Goal: Task Accomplishment & Management: Complete application form

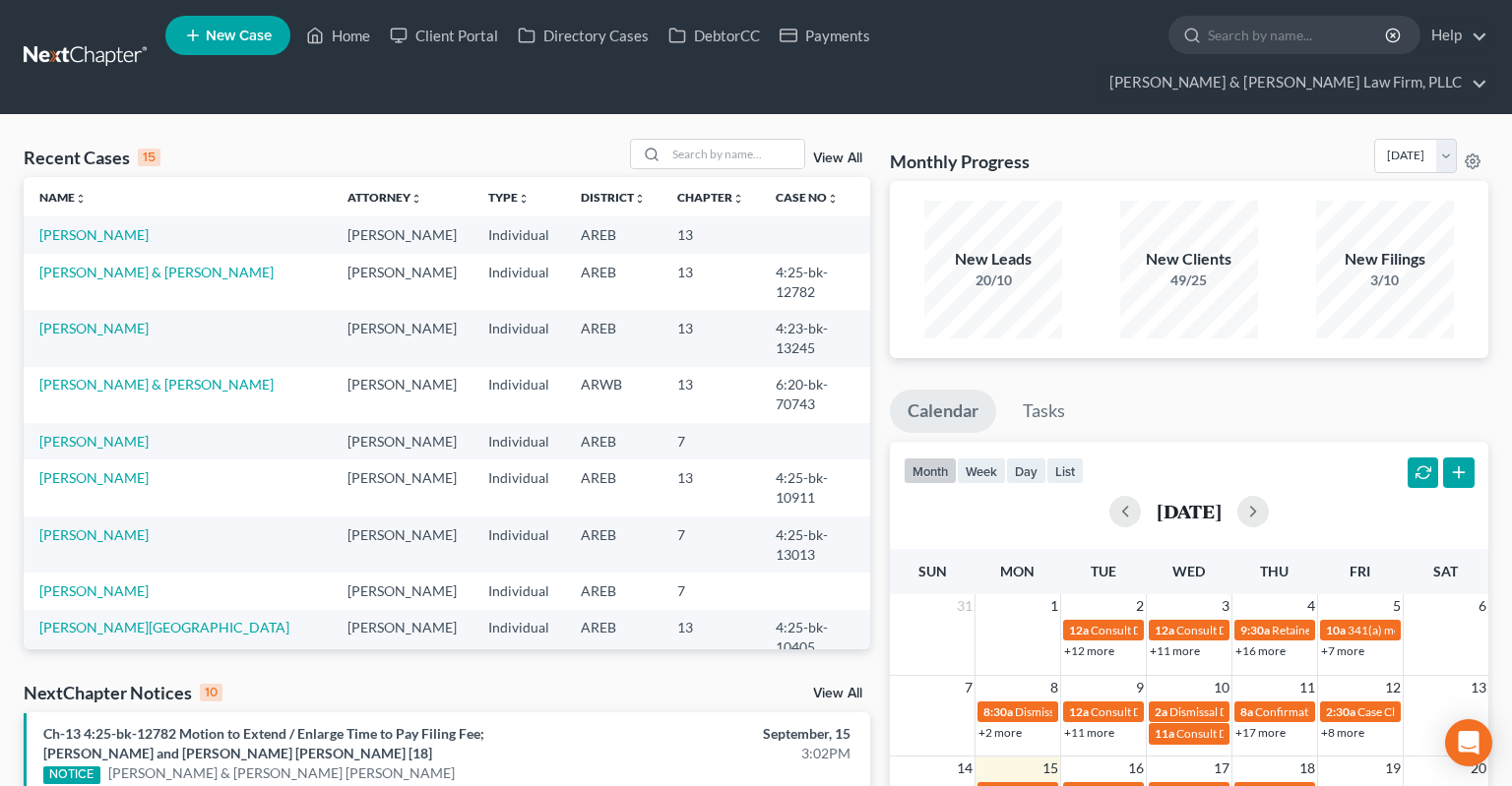
click at [836, 687] on link "View All" at bounding box center [838, 694] width 50 height 14
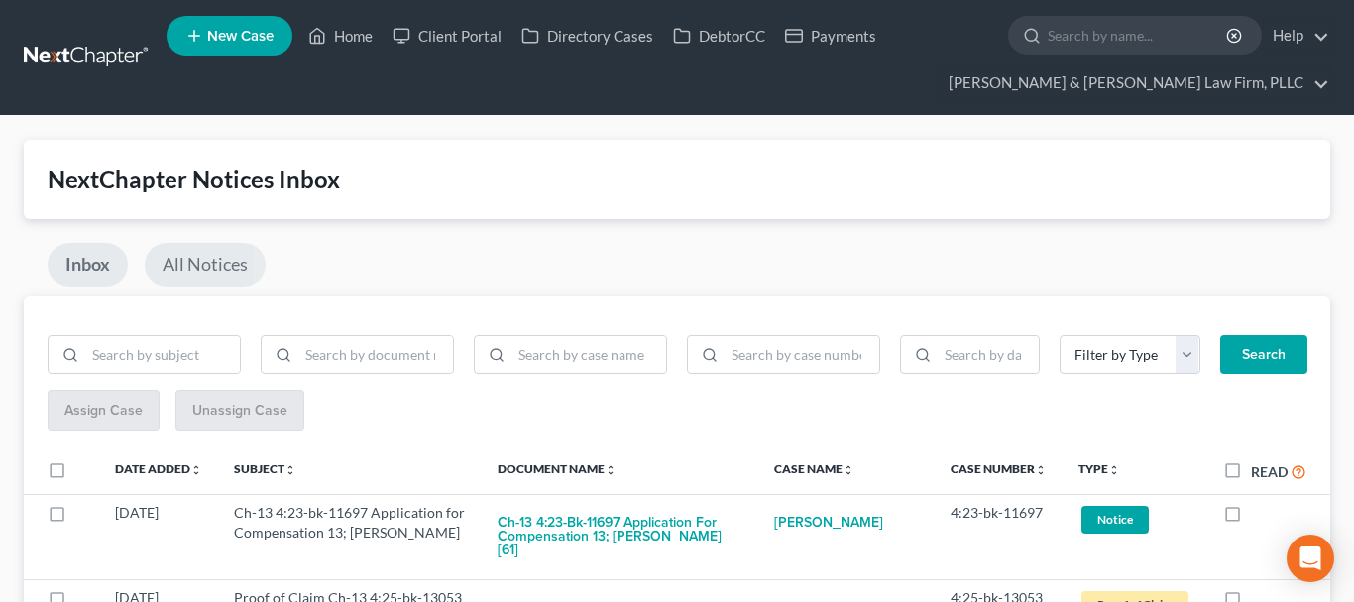
click at [214, 269] on link "All Notices" at bounding box center [205, 265] width 121 height 44
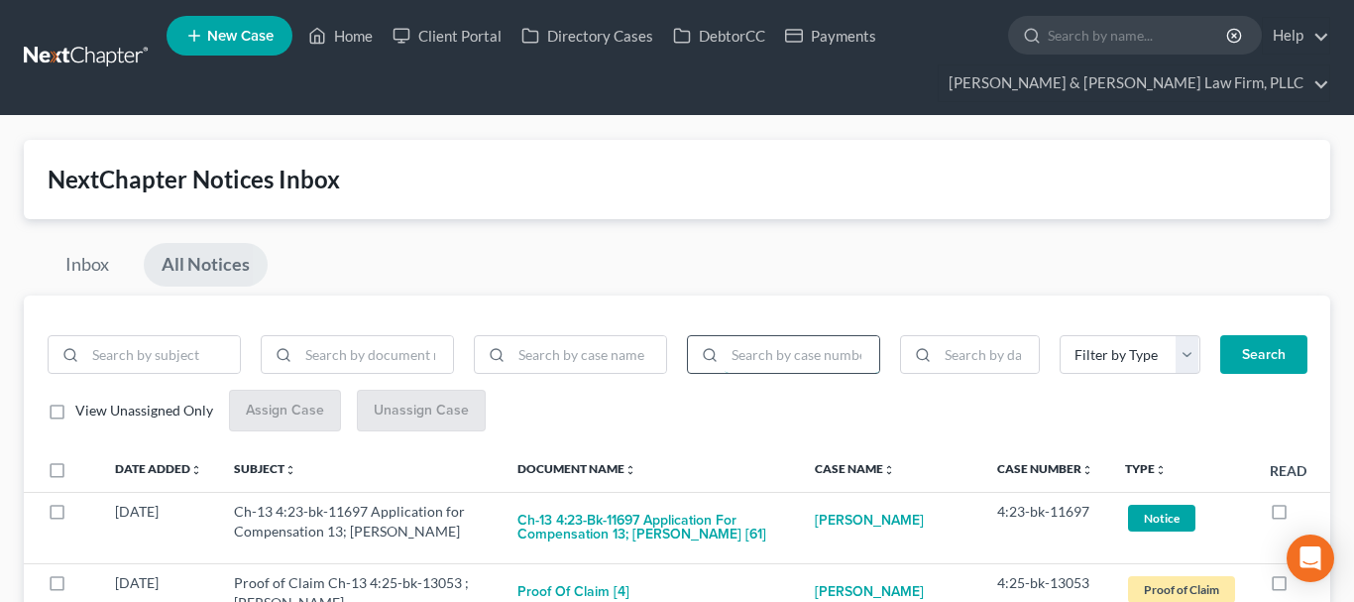
click at [828, 360] on input "search" at bounding box center [802, 355] width 155 height 38
paste input "4:25-bk-11116"
type input "4:25-bk-11116"
drag, startPoint x: 1264, startPoint y: 345, endPoint x: 1250, endPoint y: 343, distance: 14.0
click at [1264, 346] on button "Search" at bounding box center [1263, 355] width 87 height 40
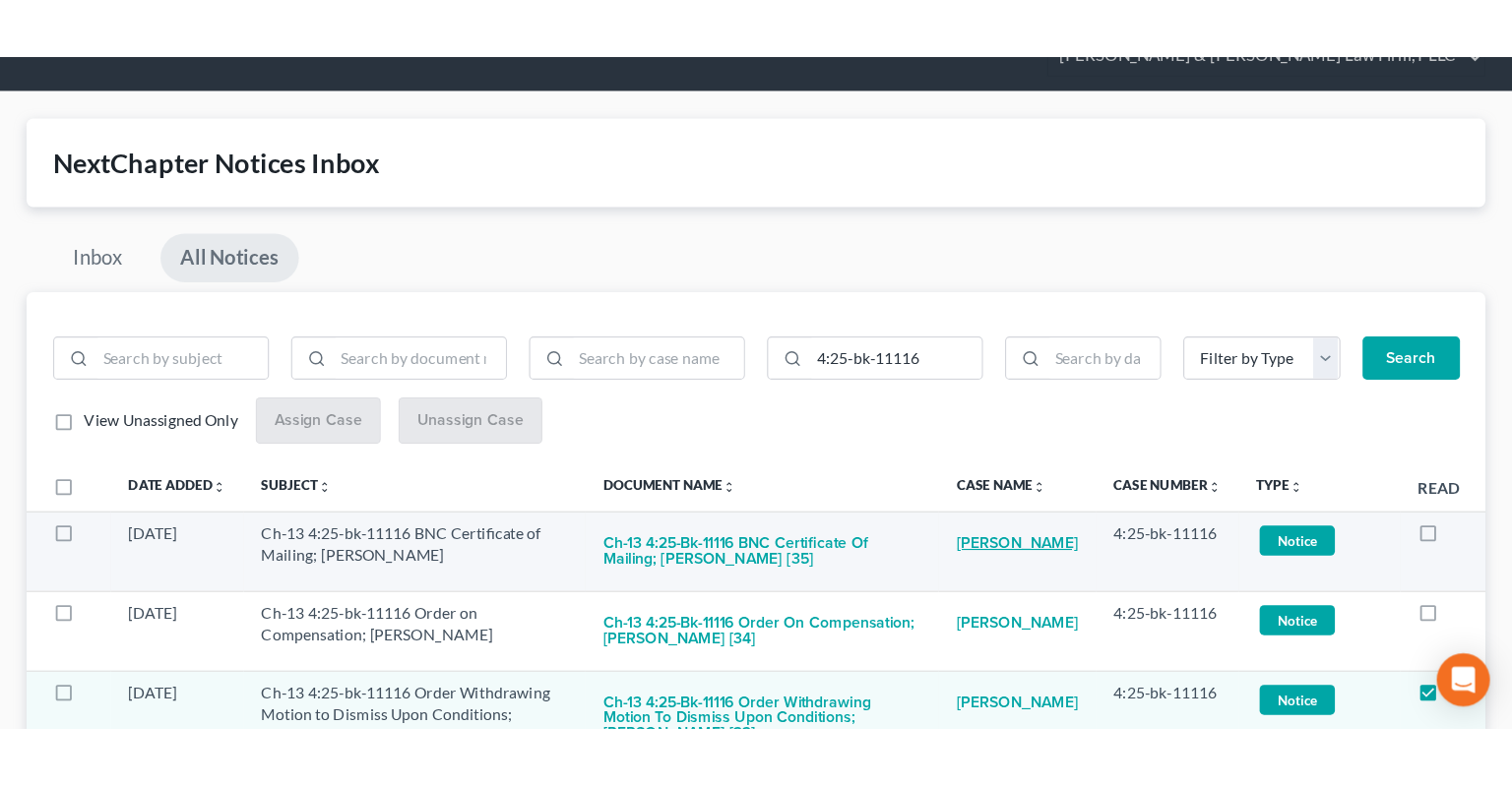
scroll to position [385, 0]
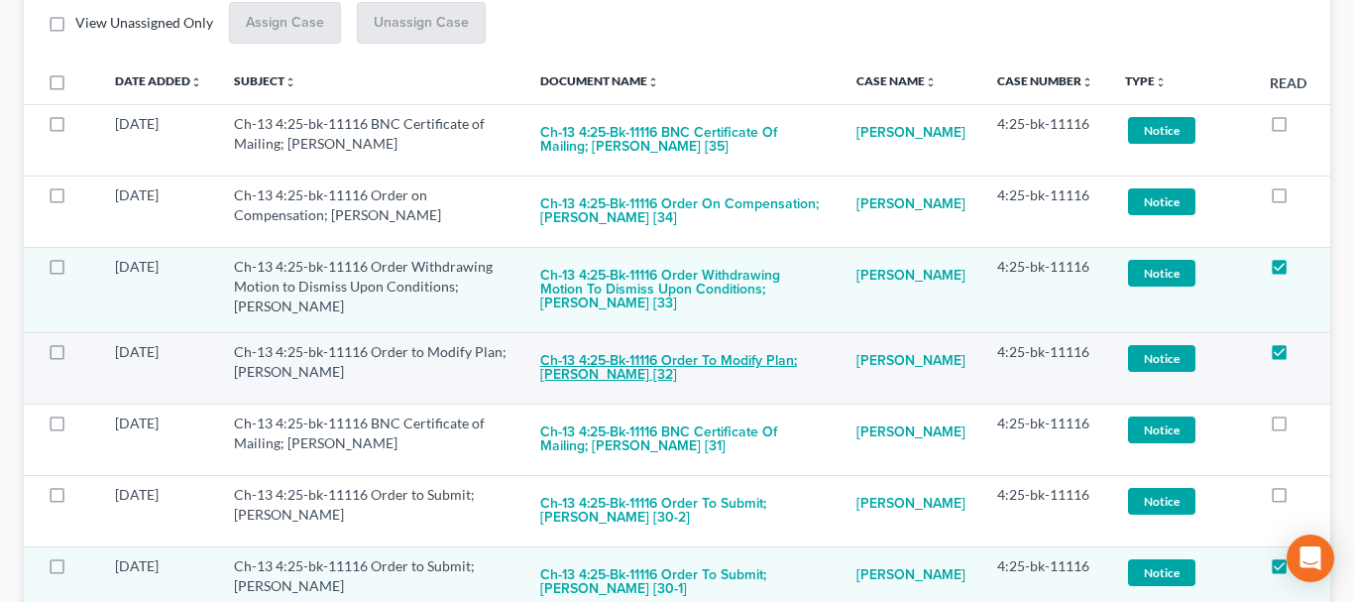
click at [734, 360] on button "Ch-13 4:25-bk-11116 Order to Modify Plan; [PERSON_NAME] [32]" at bounding box center [682, 369] width 285 height 54
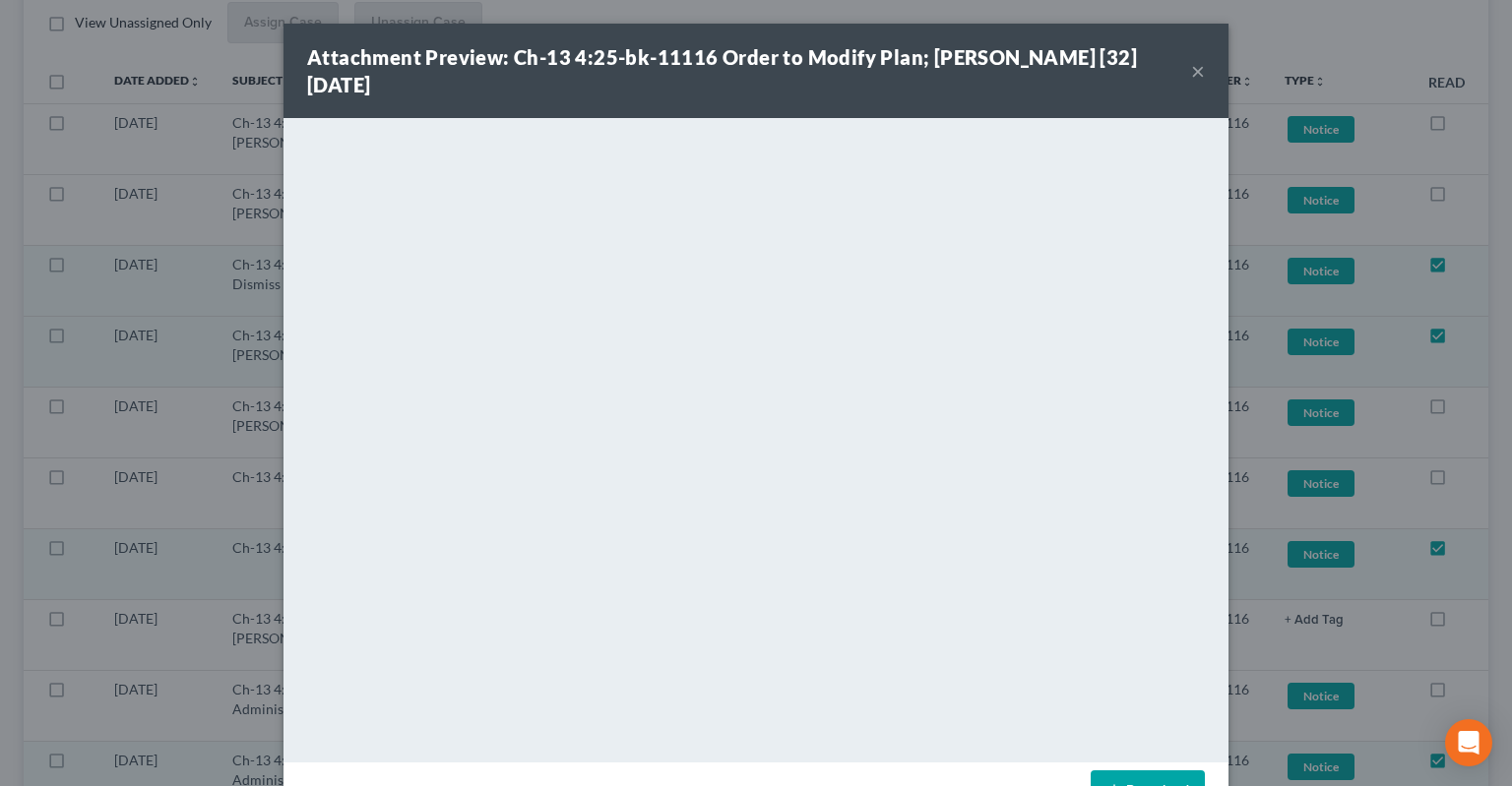
click at [1202, 68] on button "×" at bounding box center [1198, 70] width 14 height 24
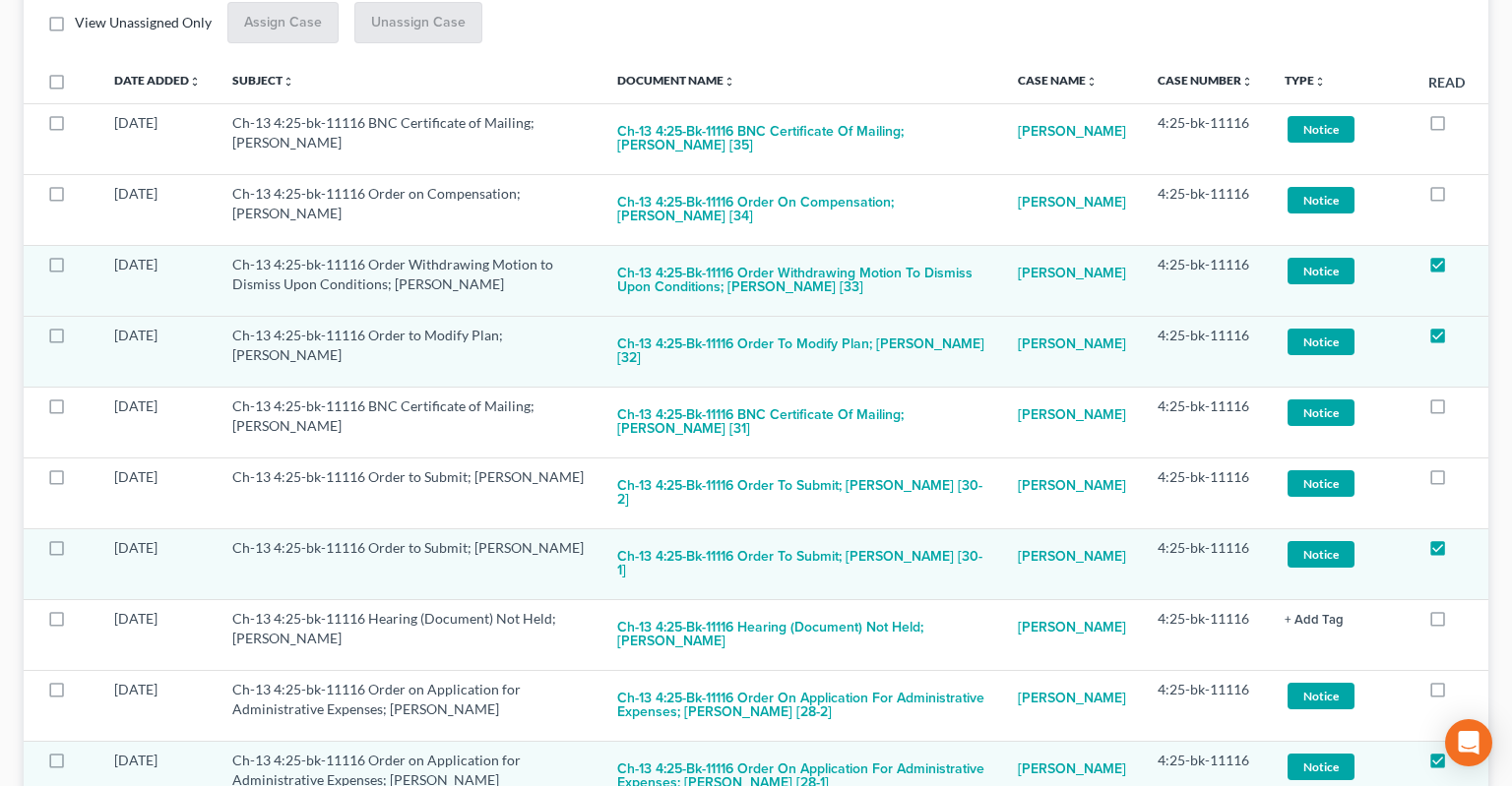
scroll to position [0, 0]
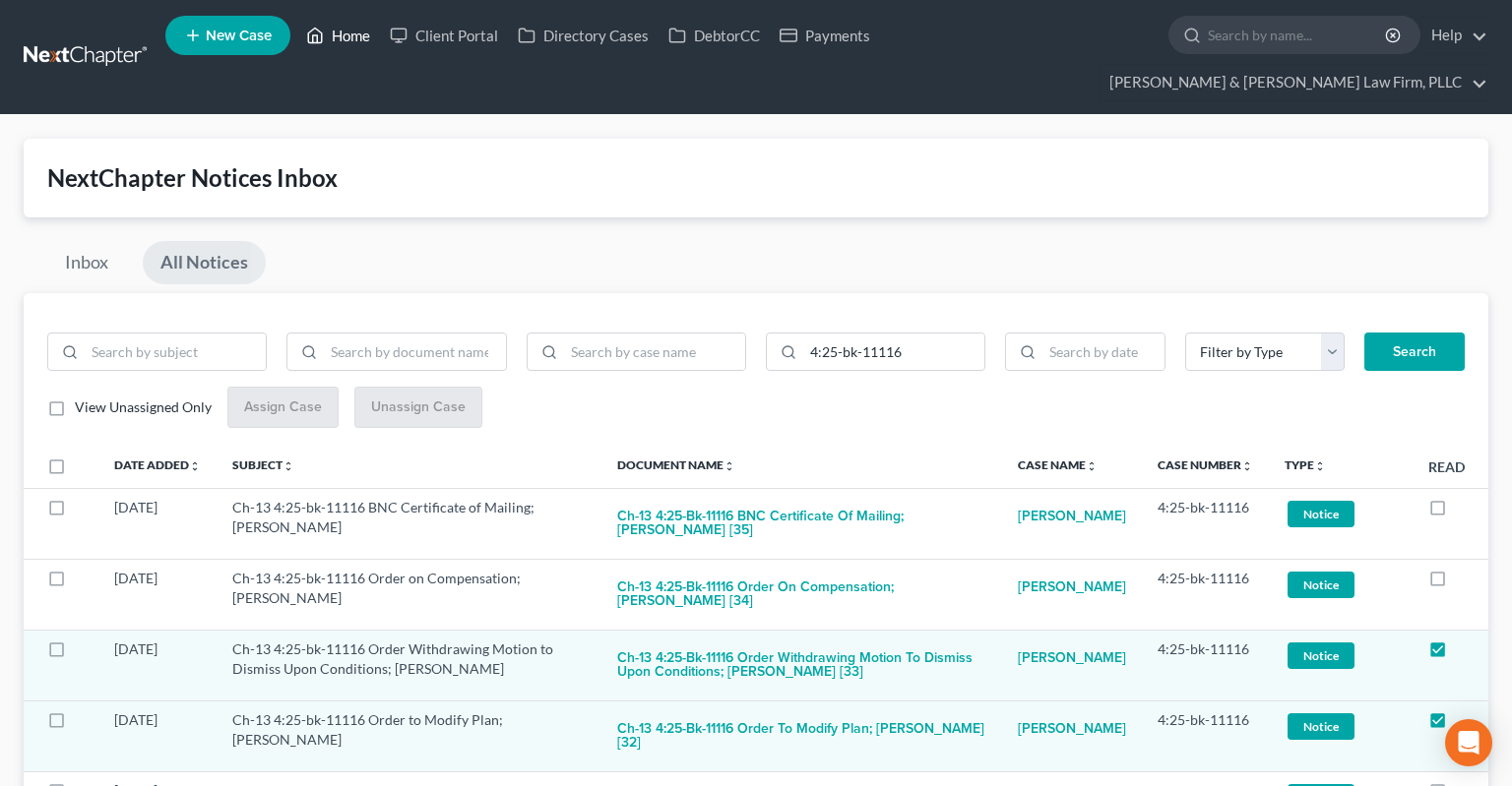
click at [353, 46] on link "Home" at bounding box center [338, 36] width 83 height 36
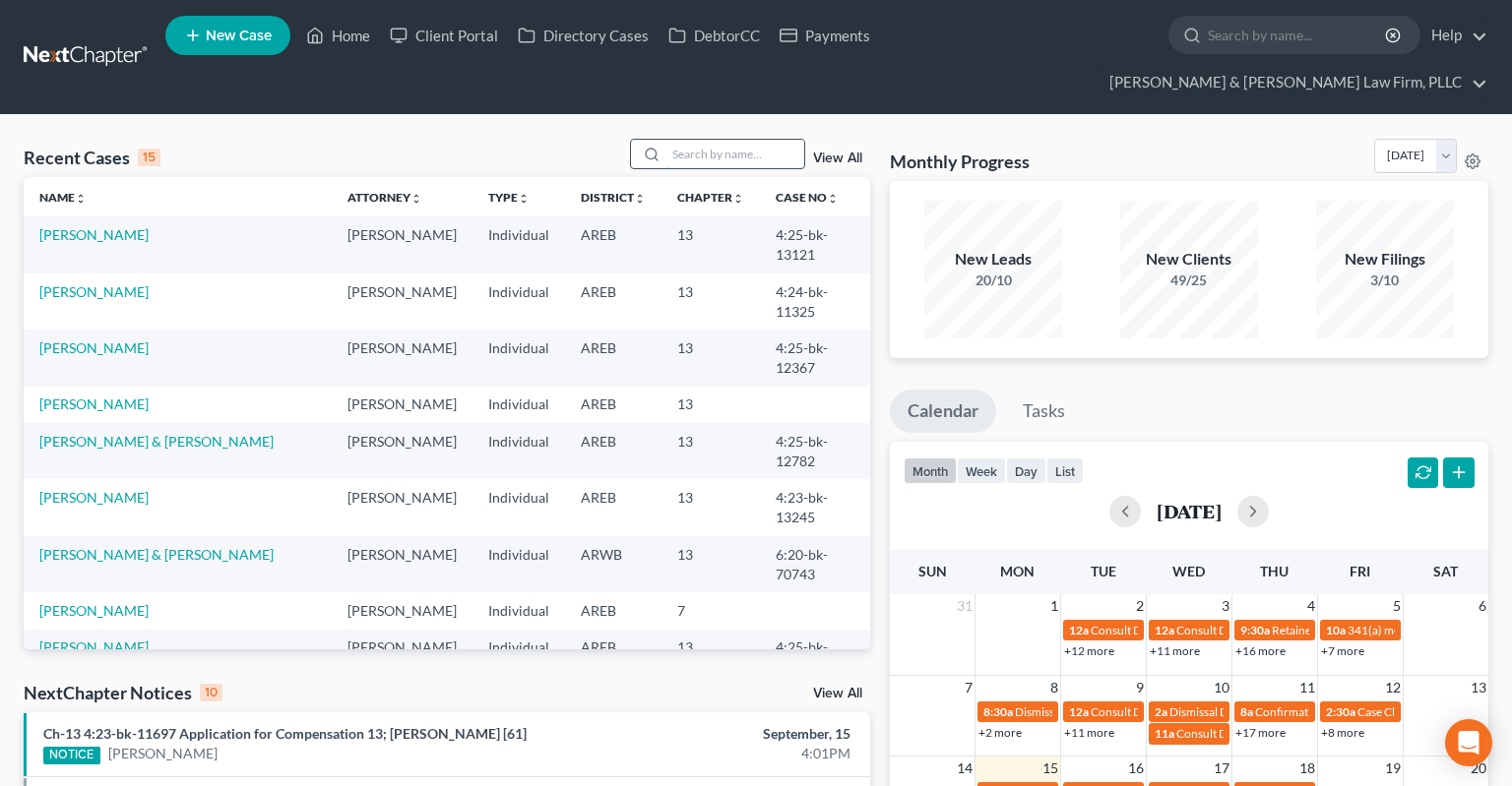
click at [666, 140] on input "search" at bounding box center [735, 154] width 138 height 29
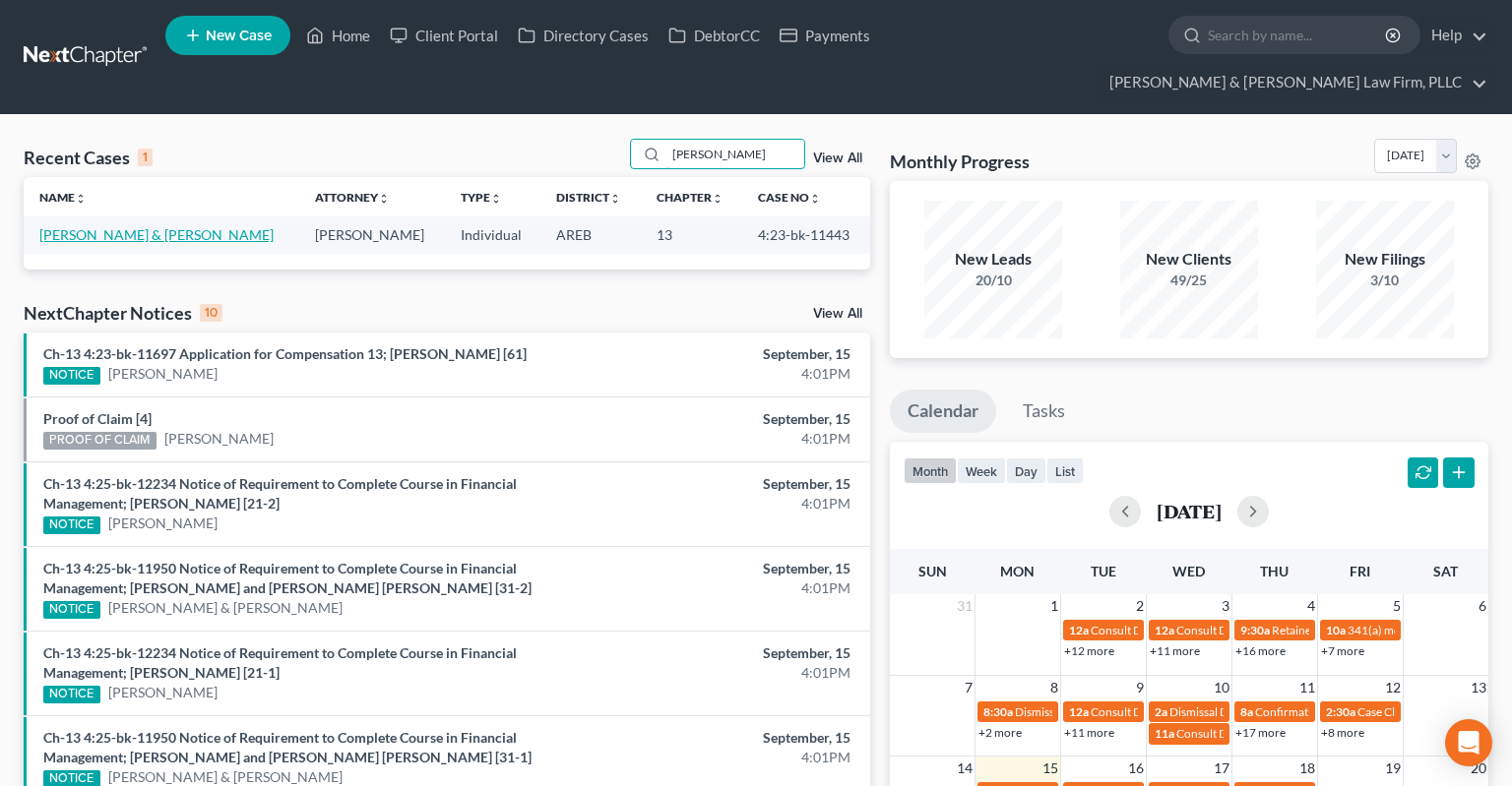
type input "[PERSON_NAME]"
click at [142, 226] on link "[PERSON_NAME] & [PERSON_NAME]" at bounding box center [157, 234] width 234 height 17
select select "6"
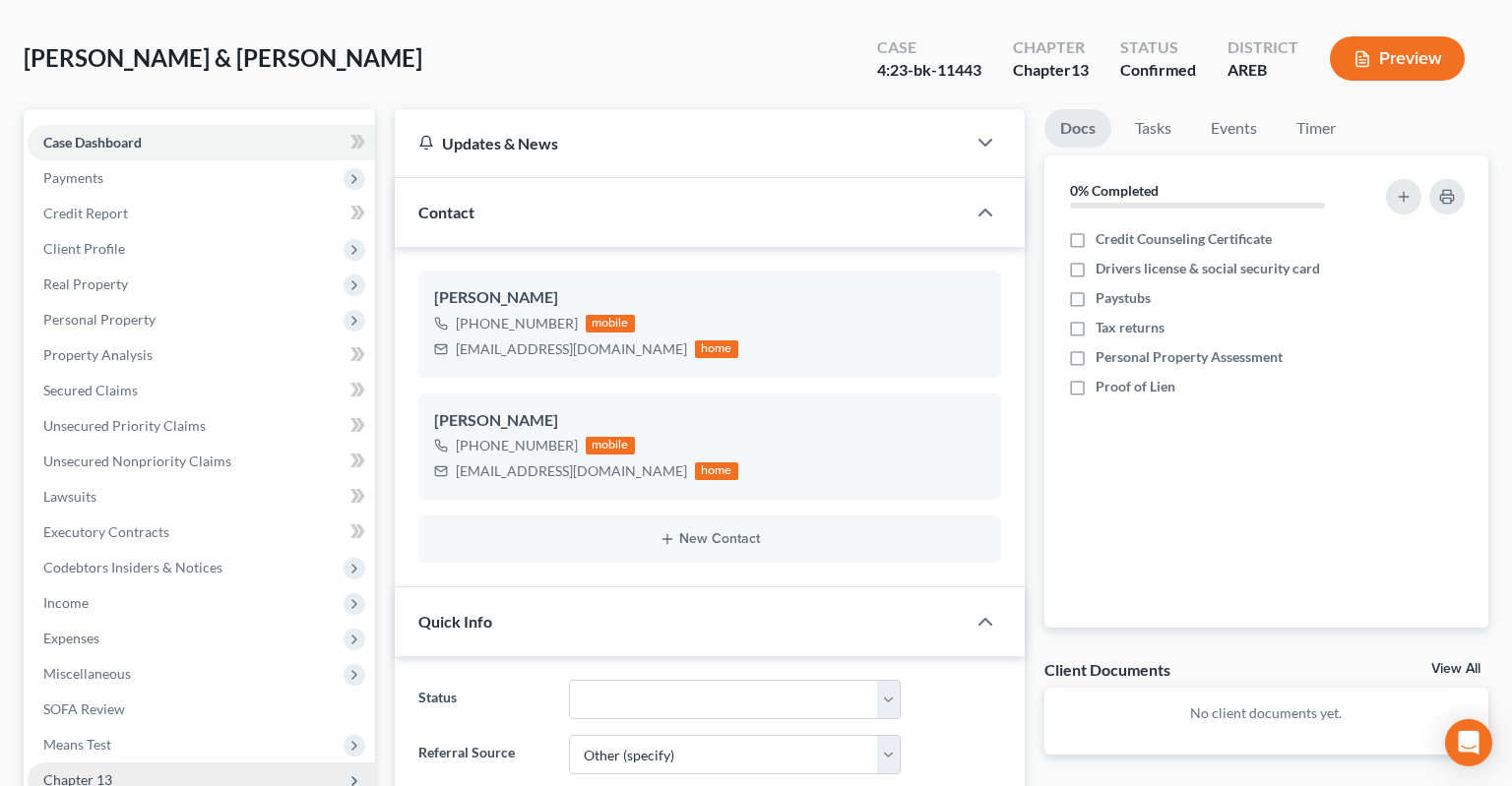
scroll to position [415, 0]
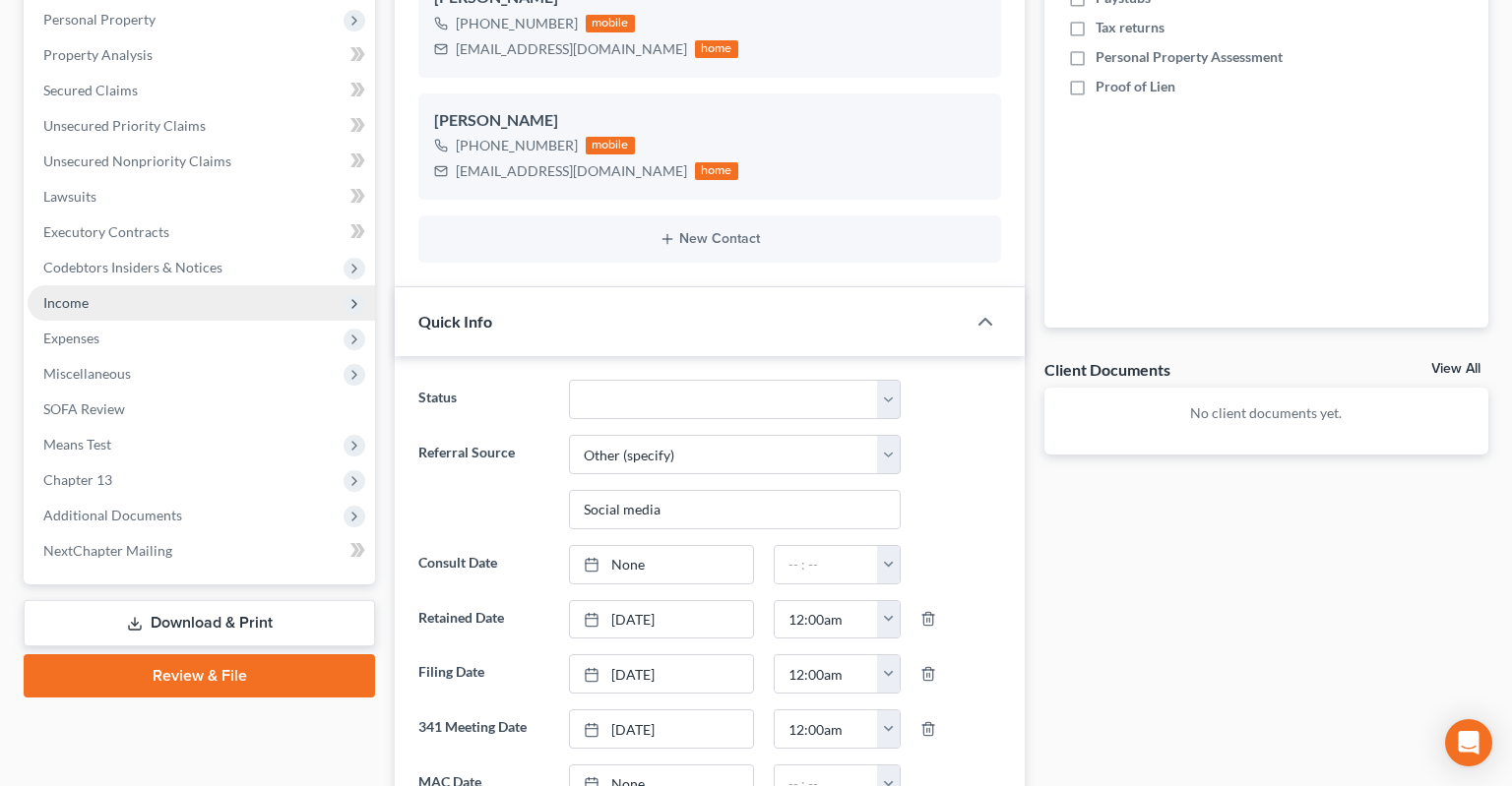
click at [152, 285] on span "Income" at bounding box center [202, 303] width 347 height 36
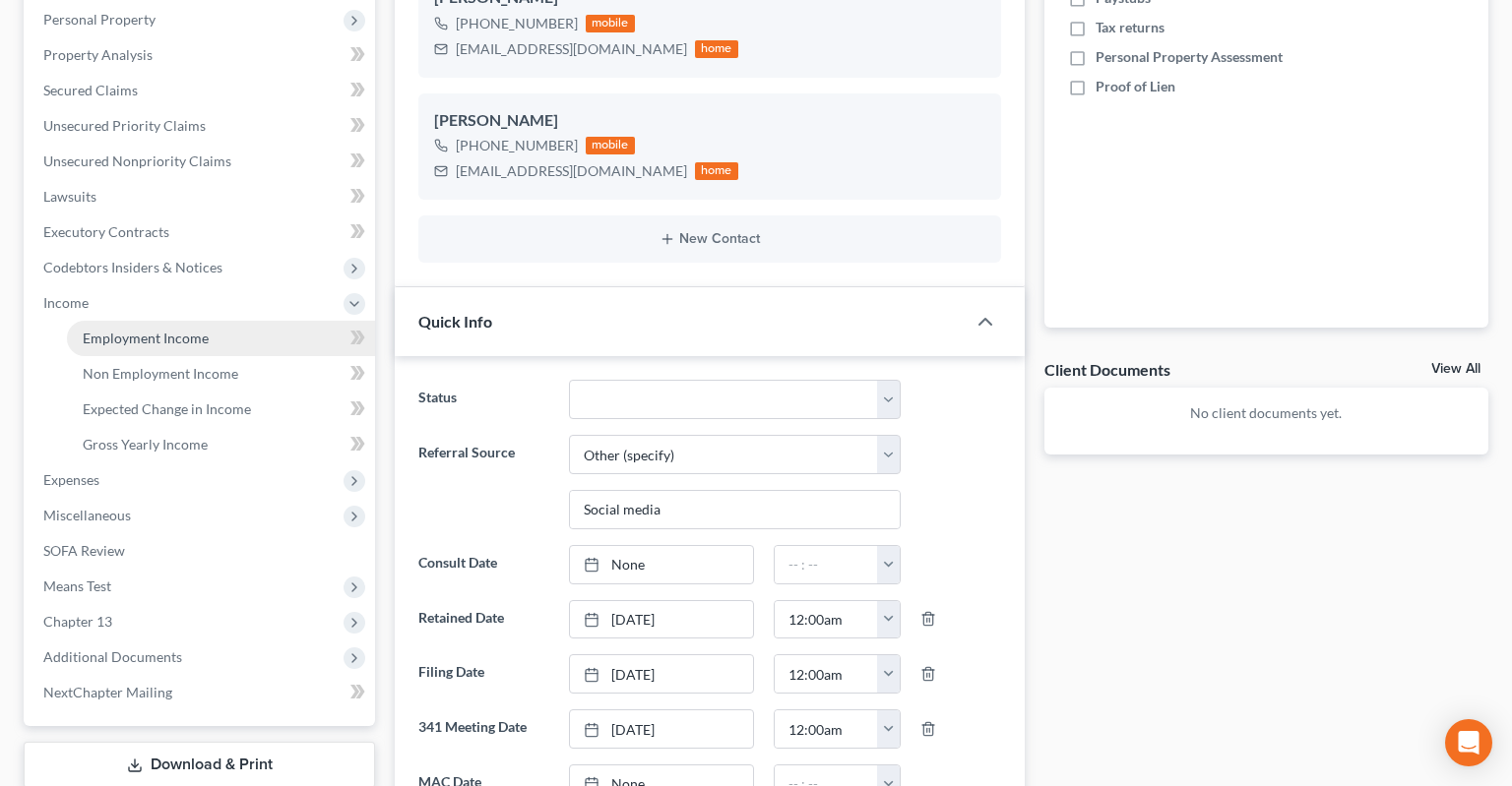
click at [210, 321] on link "Employment Income" at bounding box center [220, 338] width 308 height 36
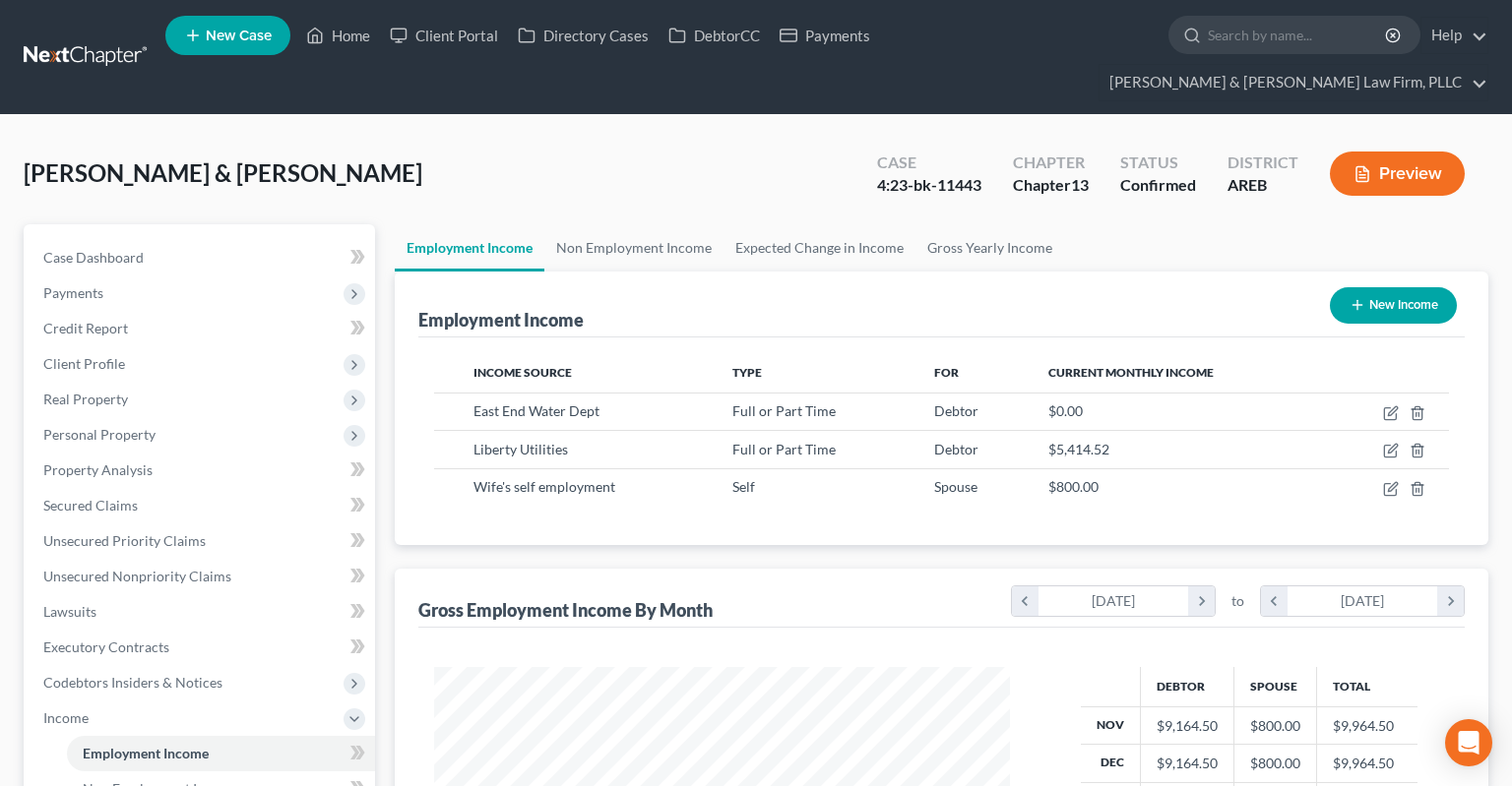
scroll to position [350, 615]
click at [1386, 443] on icon "button" at bounding box center [1391, 451] width 16 height 16
select select "0"
select select "2"
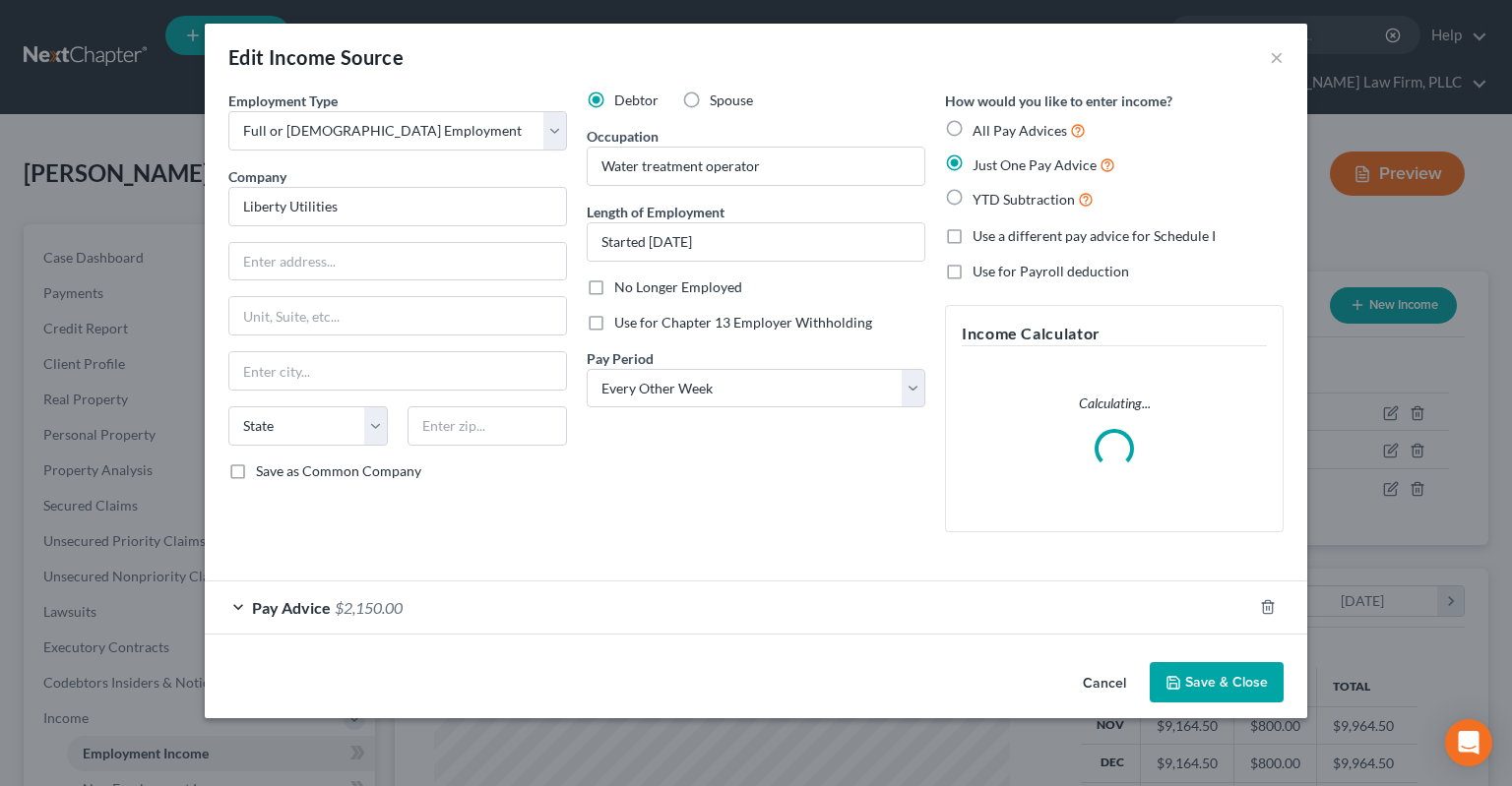
click at [391, 606] on span "$2,150.00" at bounding box center [368, 607] width 68 height 19
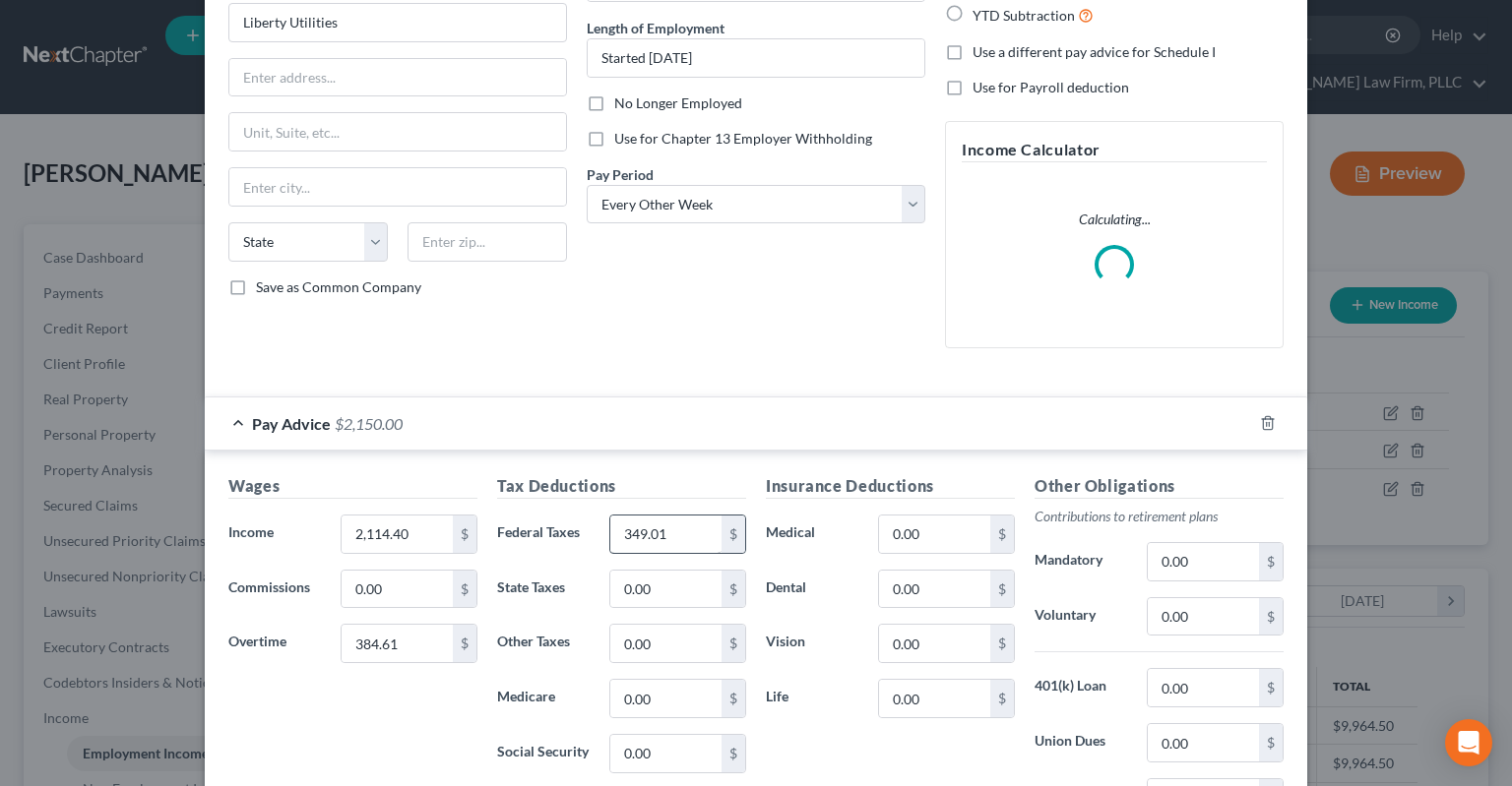
scroll to position [197, 0]
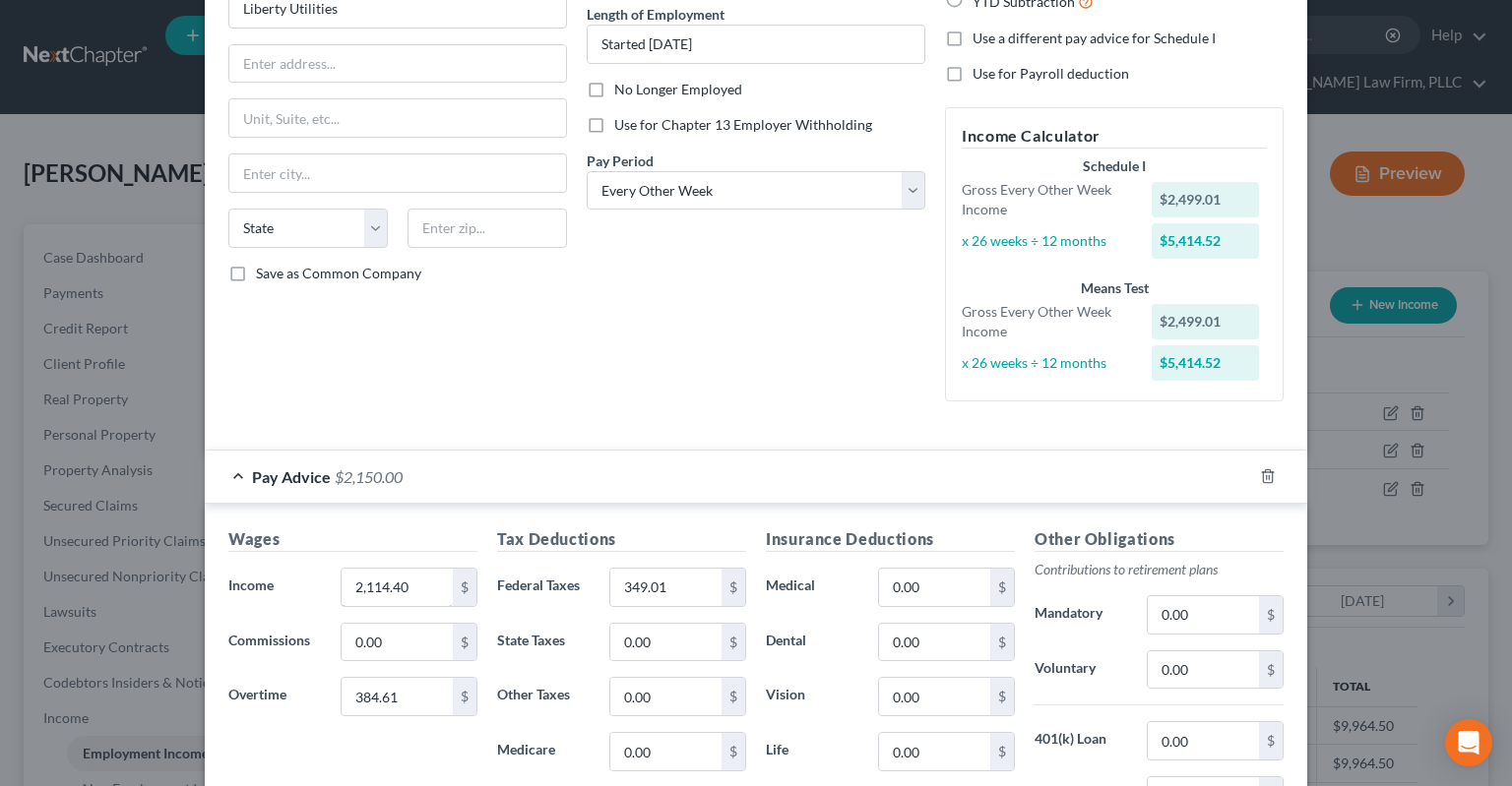
click at [342, 573] on input "2,114.40" at bounding box center [397, 588] width 111 height 38
drag, startPoint x: 344, startPoint y: 578, endPoint x: 195, endPoint y: 566, distance: 149.5
click at [342, 570] on input "2,114.40" at bounding box center [397, 588] width 111 height 38
type input "2,187.90"
type input "227.81"
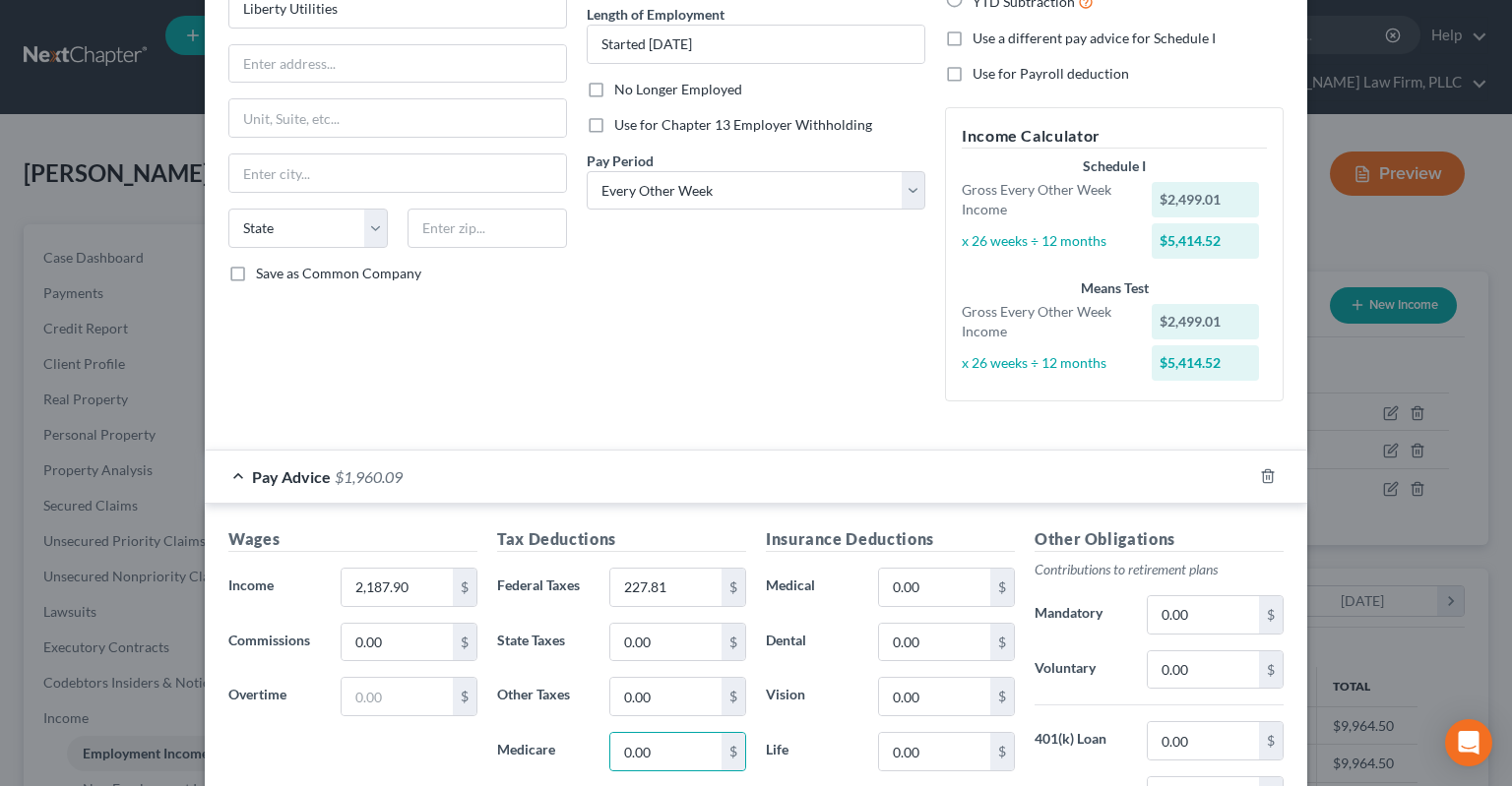
scroll to position [500, 0]
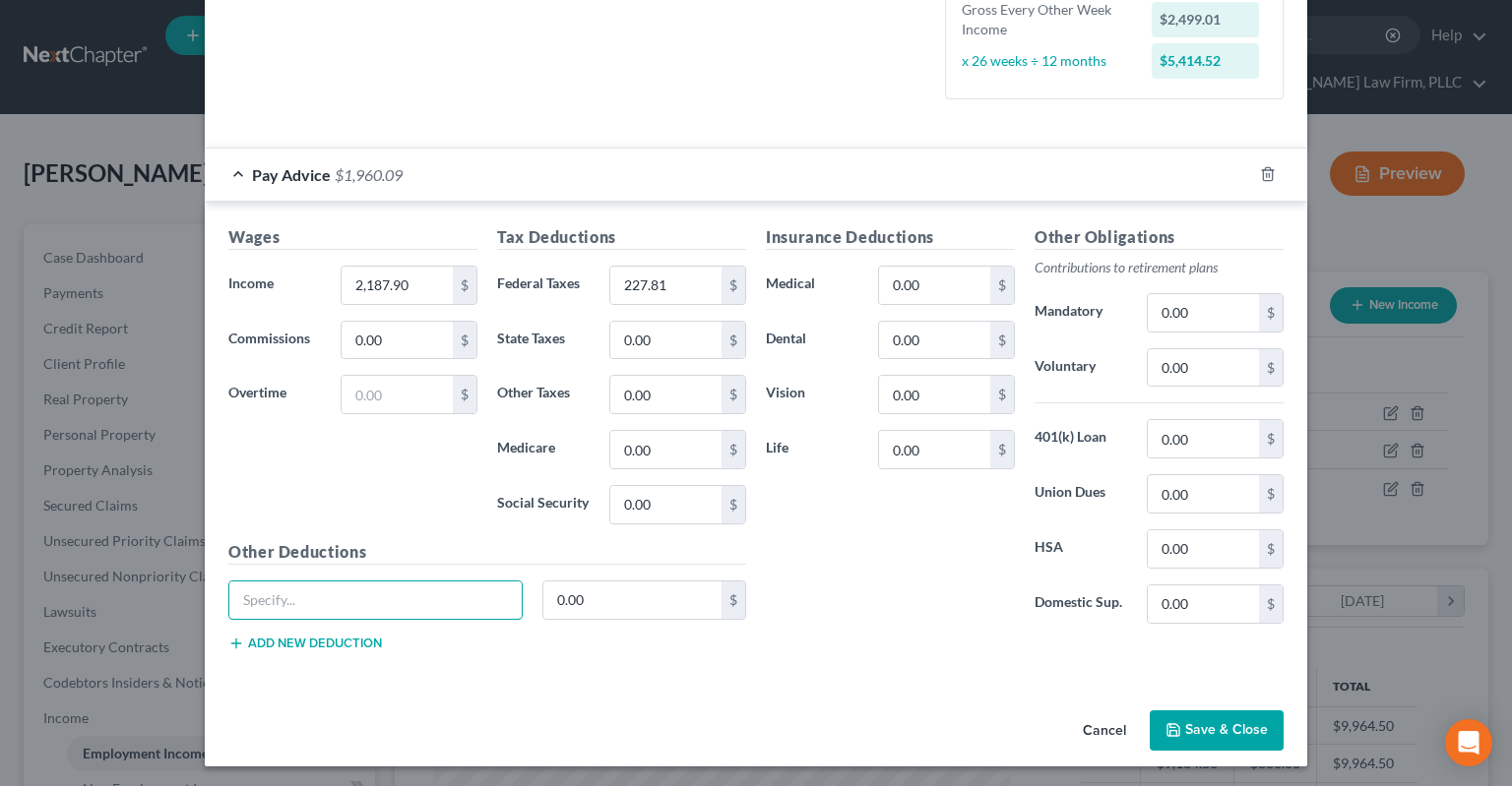
type input "r"
type input "Critical Illness"
type input "3.16"
click at [1191, 733] on button "Save & Close" at bounding box center [1216, 731] width 134 height 42
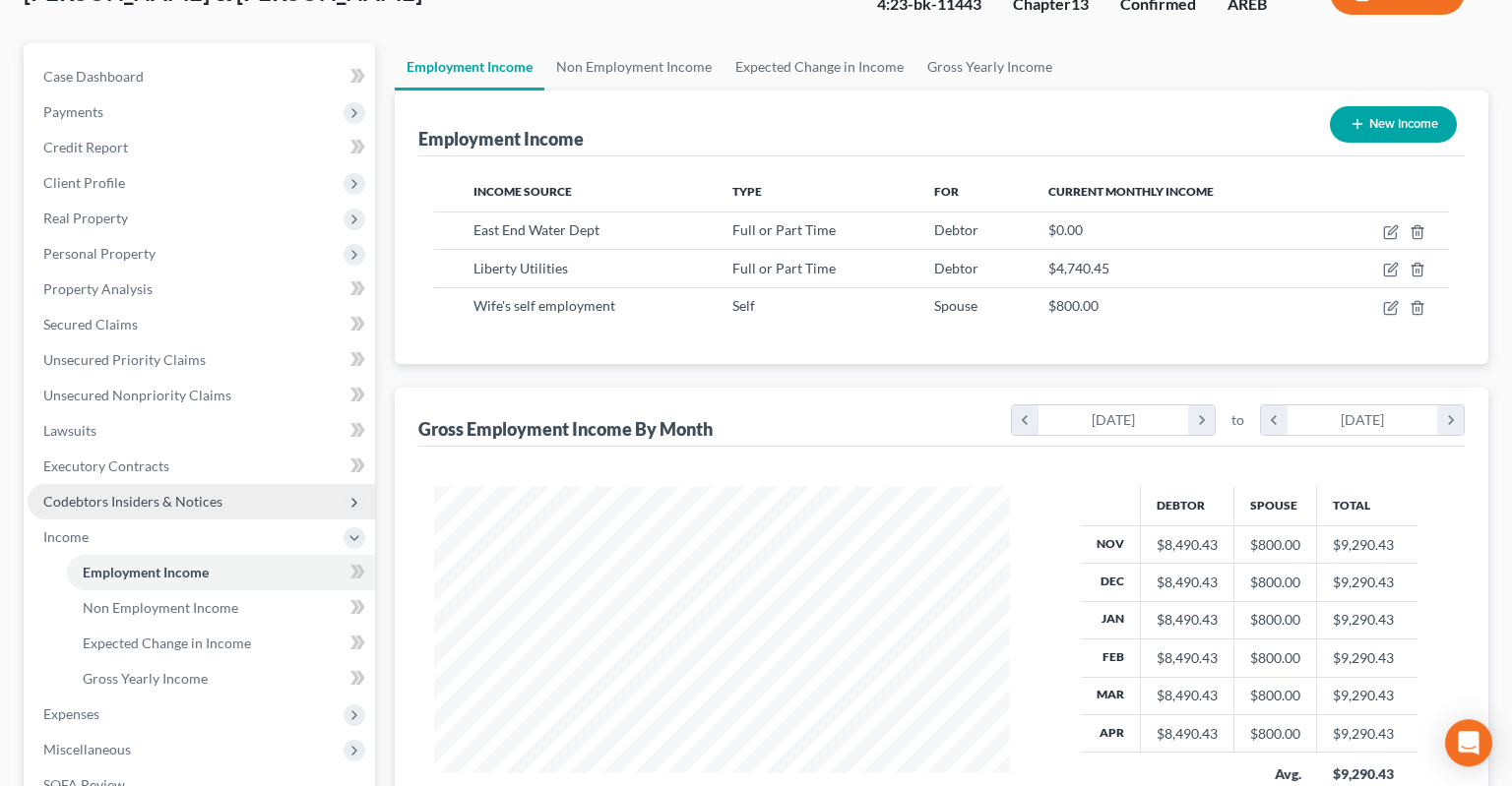
scroll to position [415, 0]
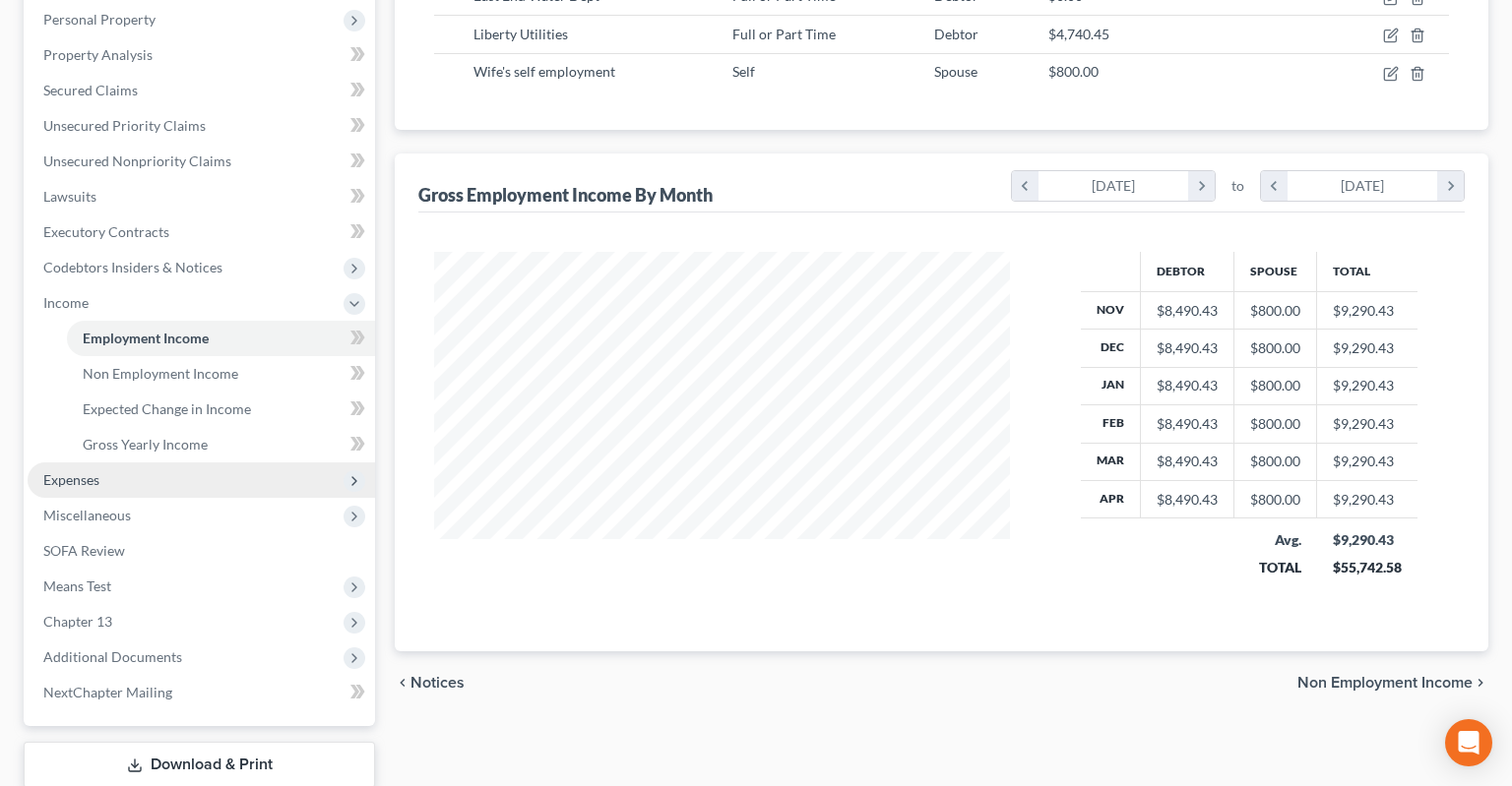
click at [176, 462] on span "Expenses" at bounding box center [202, 480] width 347 height 36
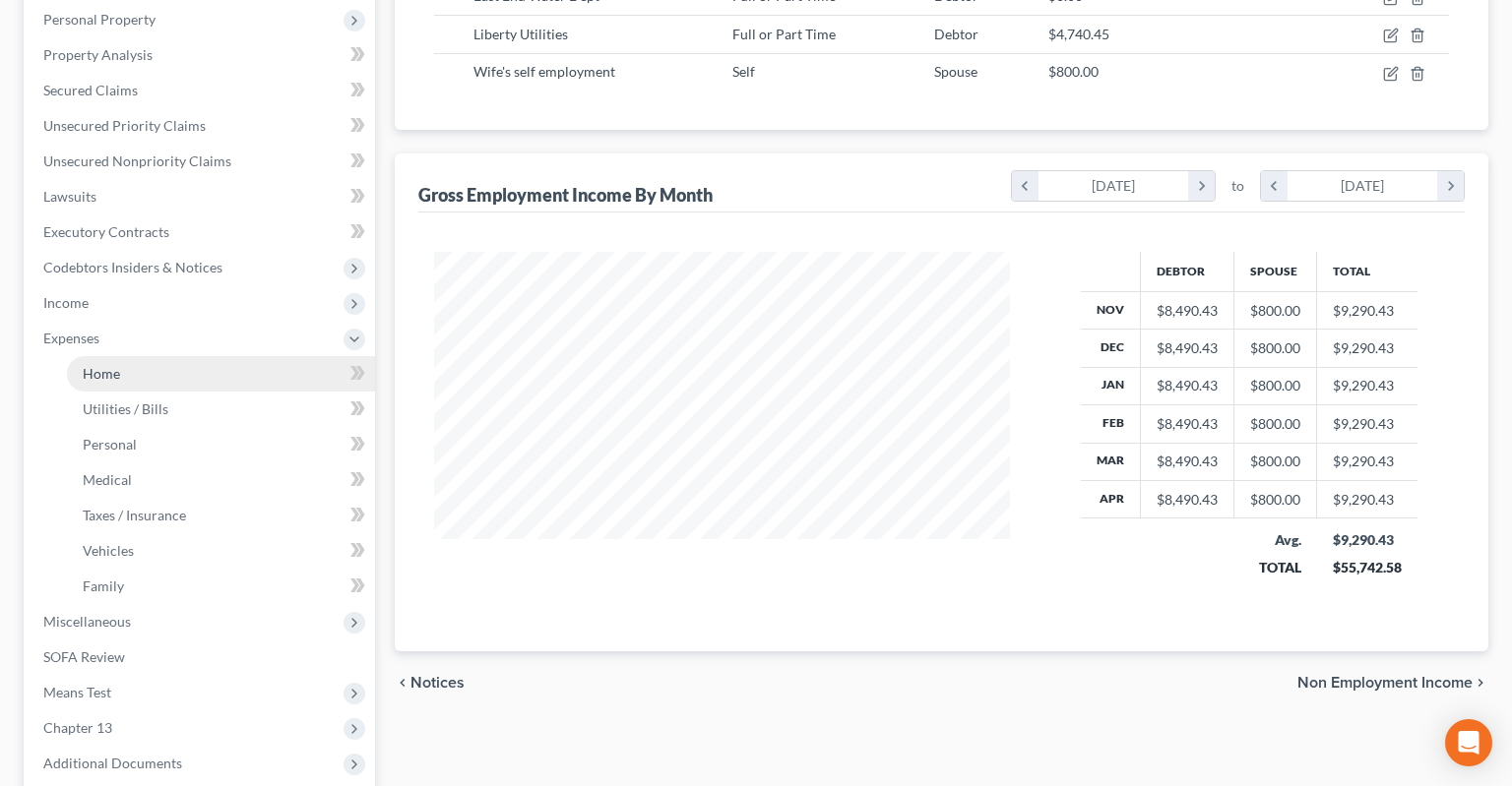
click at [153, 356] on link "Home" at bounding box center [220, 374] width 308 height 36
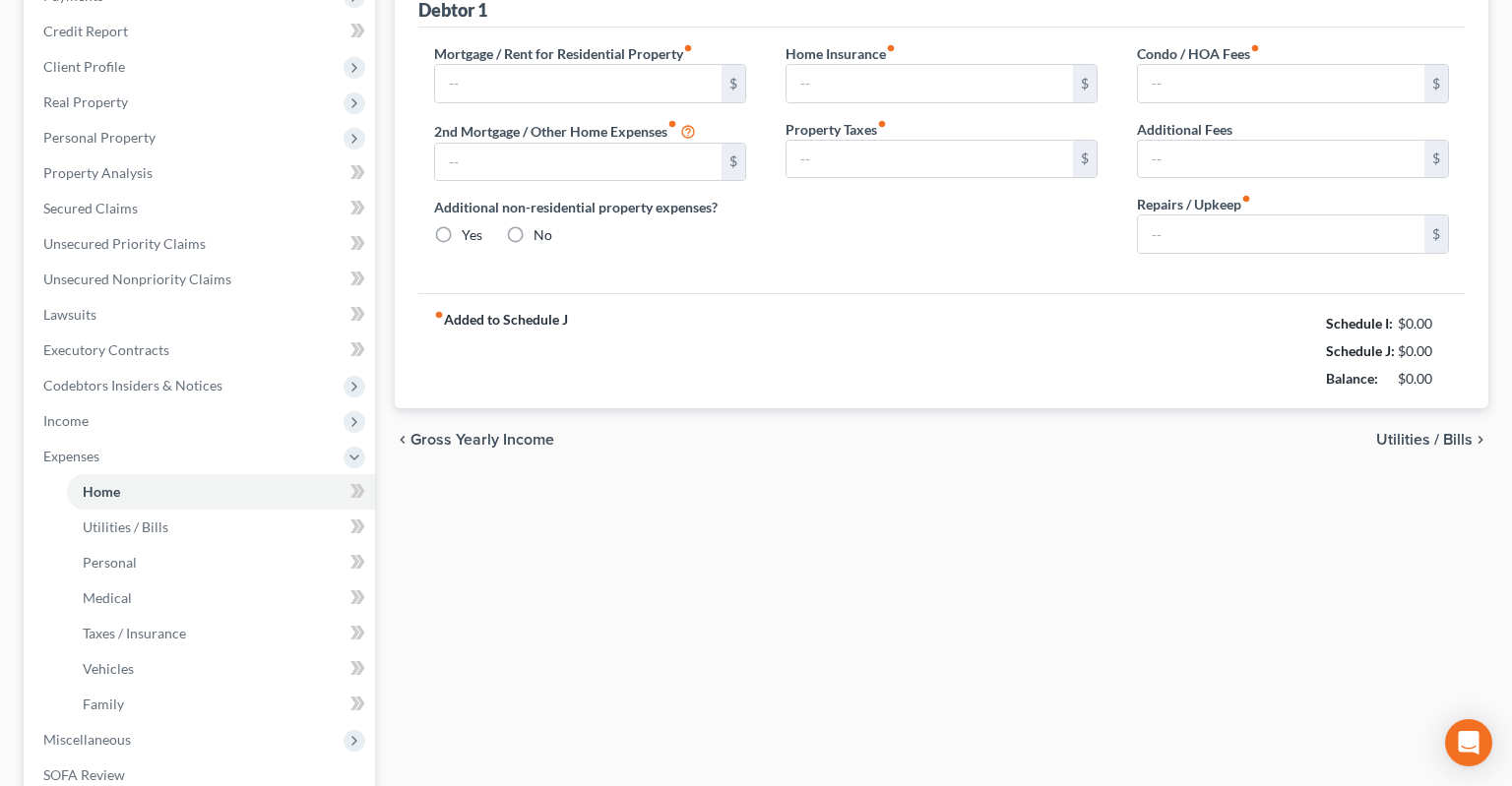
type input "0.00"
radio input "true"
type input "0.00"
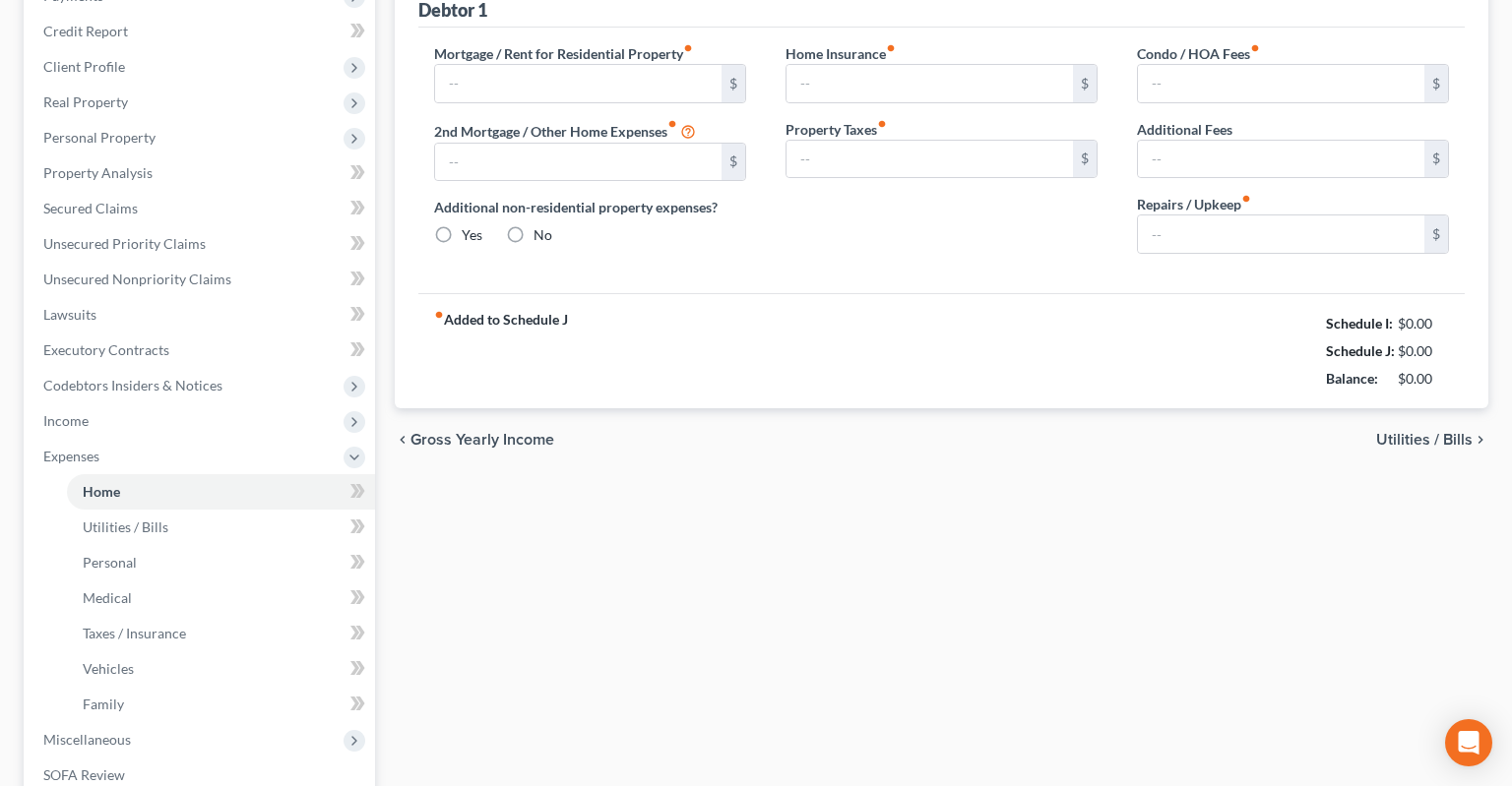
type input "0.00"
type input "125.00"
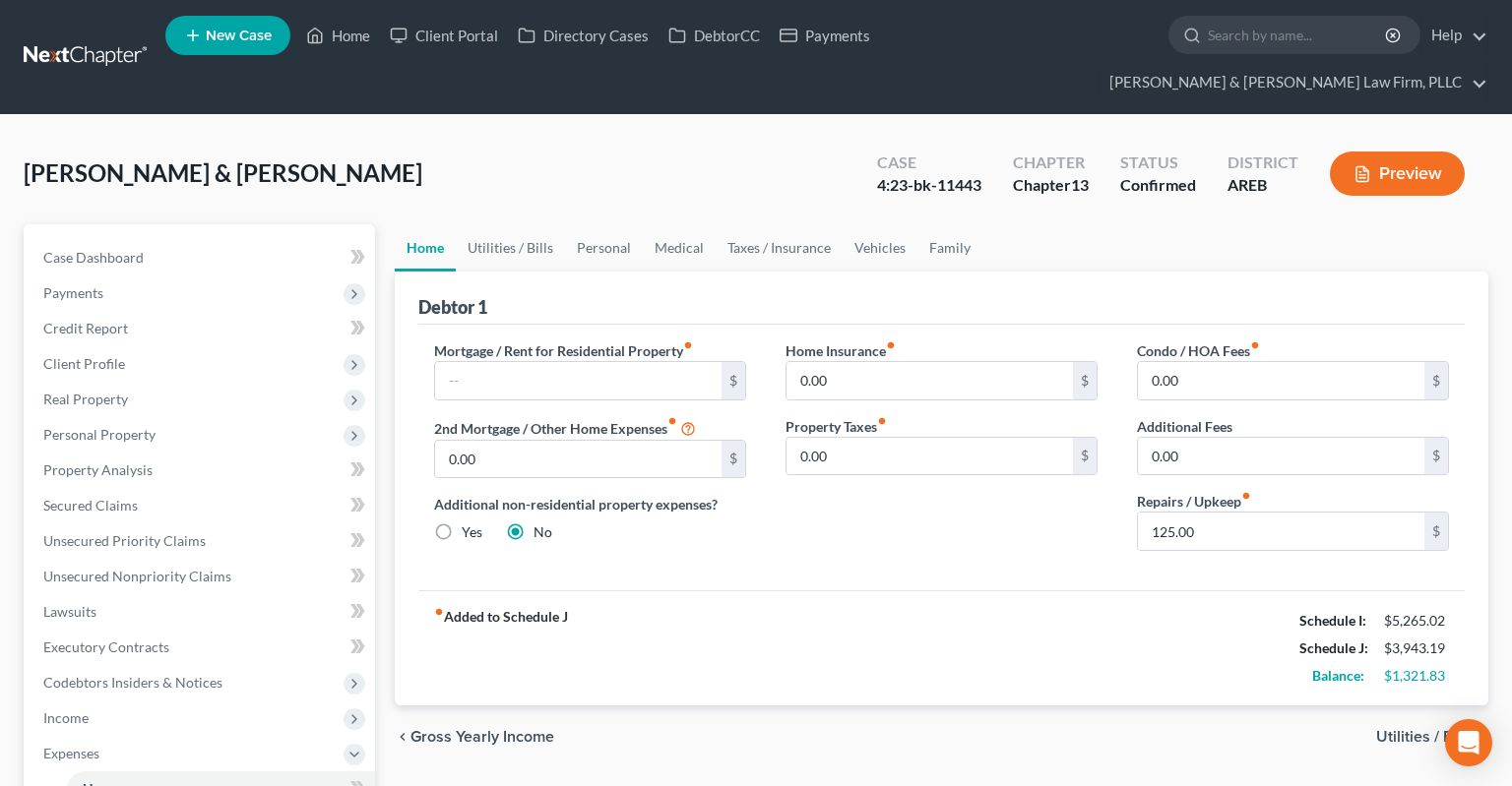
click at [554, 153] on div "[PERSON_NAME] & [PERSON_NAME] Upgraded Case 4:23-bk-11443 Chapter Chapter 13 St…" at bounding box center [756, 182] width 1464 height 85
click at [585, 224] on link "Personal" at bounding box center [604, 248] width 77 height 48
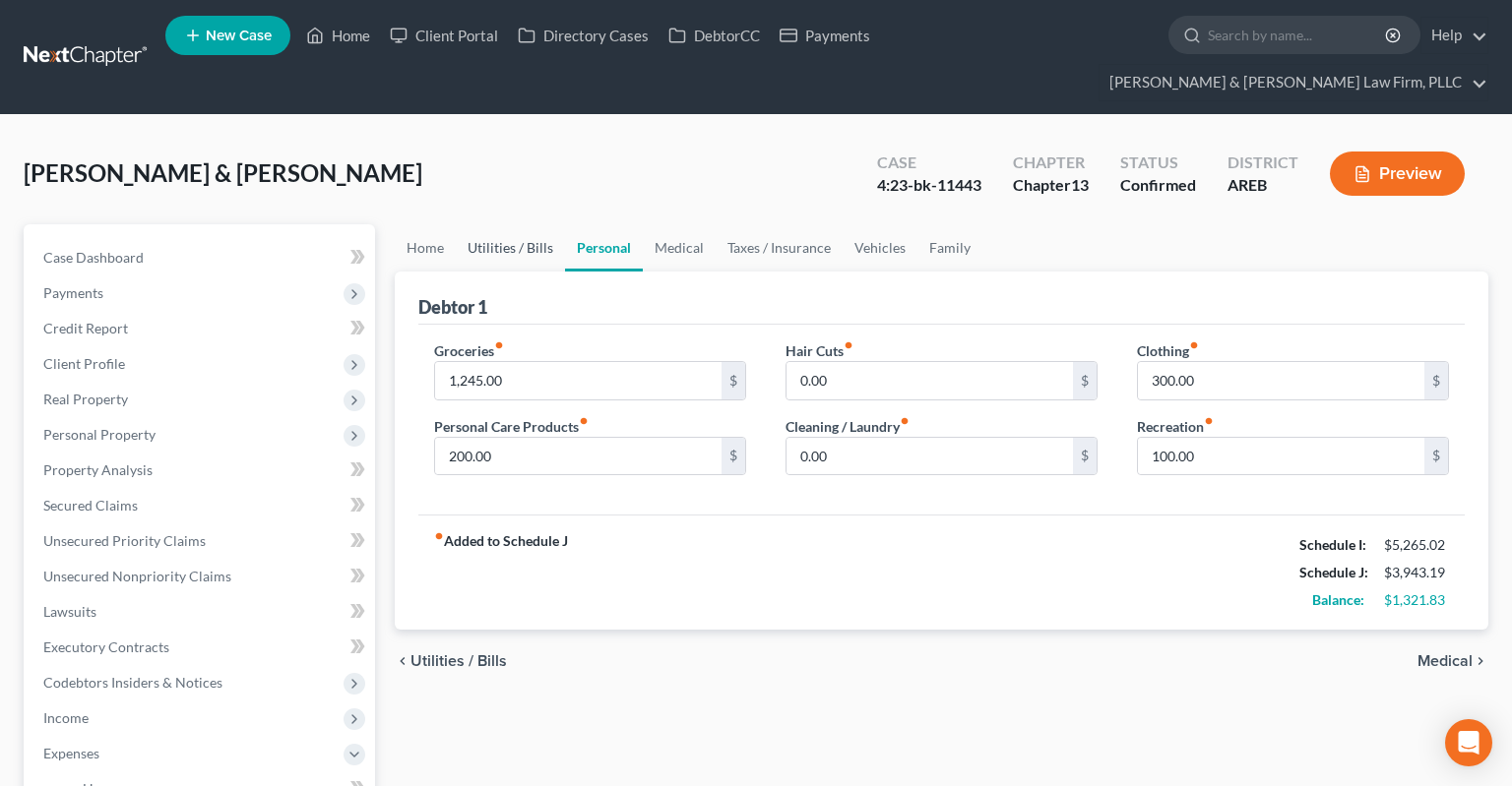
click at [513, 224] on link "Utilities / Bills" at bounding box center [510, 248] width 109 height 48
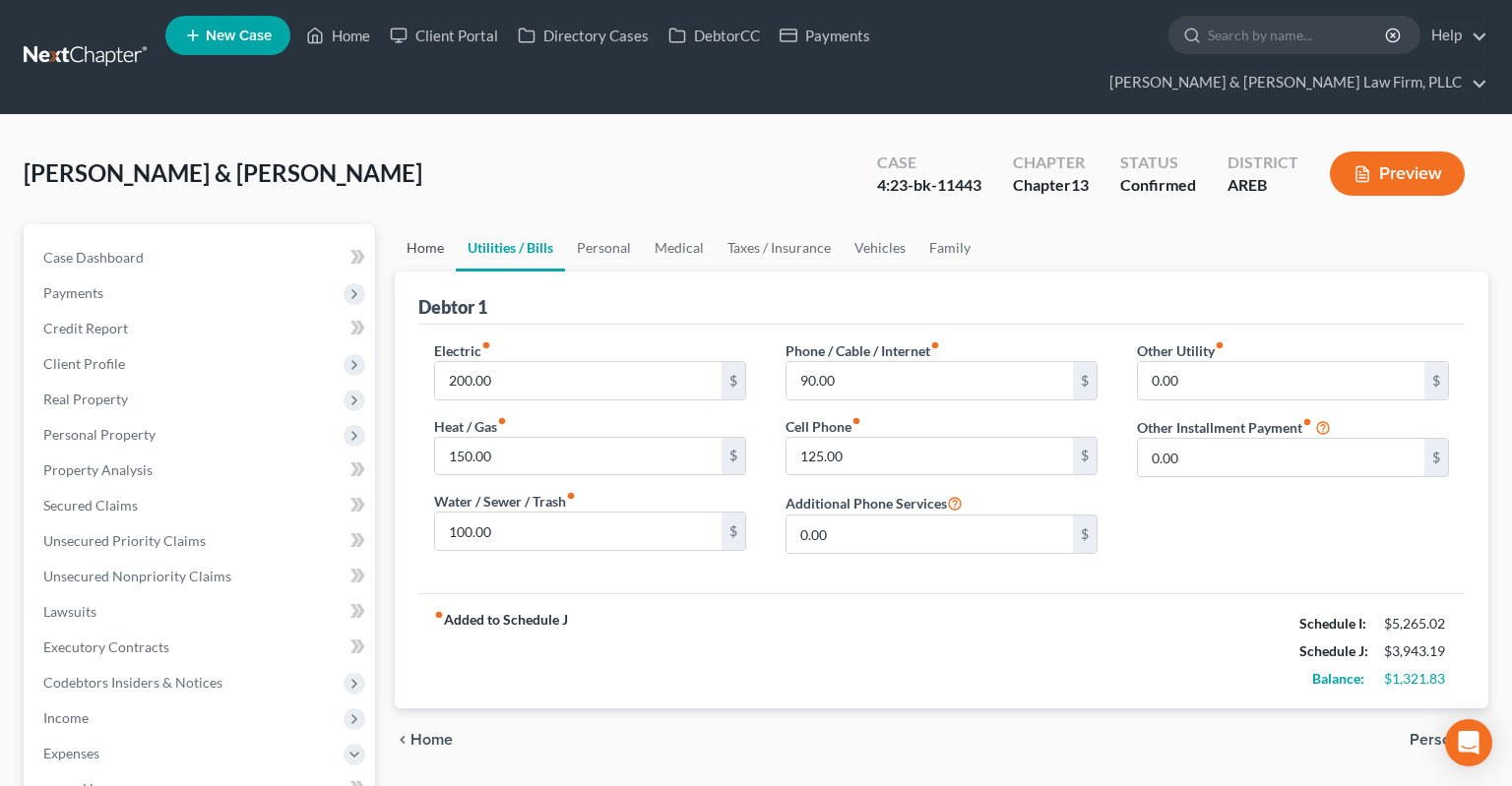
click at [419, 224] on link "Home" at bounding box center [425, 248] width 61 height 48
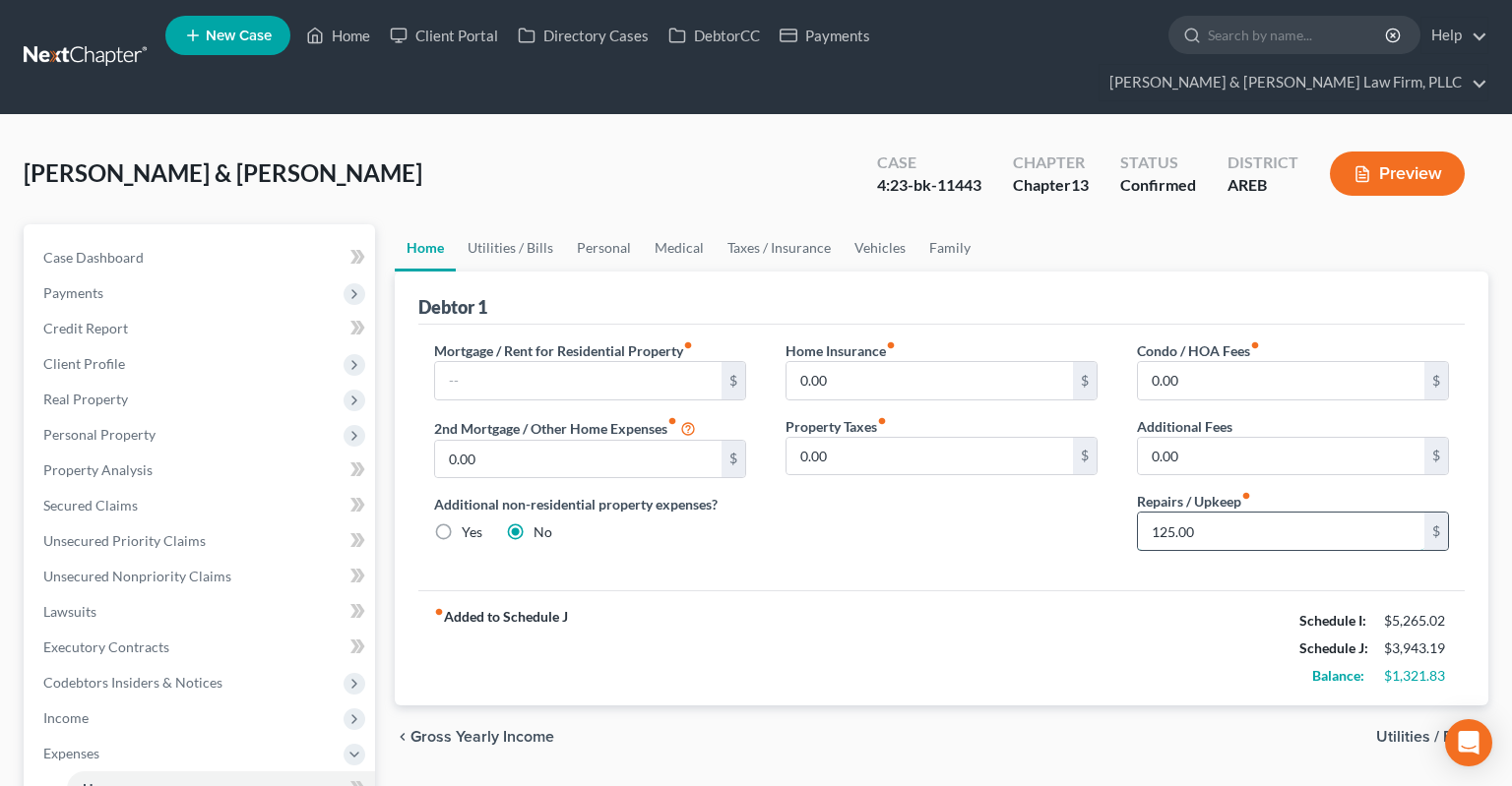
click at [1191, 513] on input "125.00" at bounding box center [1281, 532] width 286 height 38
type input "0"
type input "2"
type input "5"
type input "40"
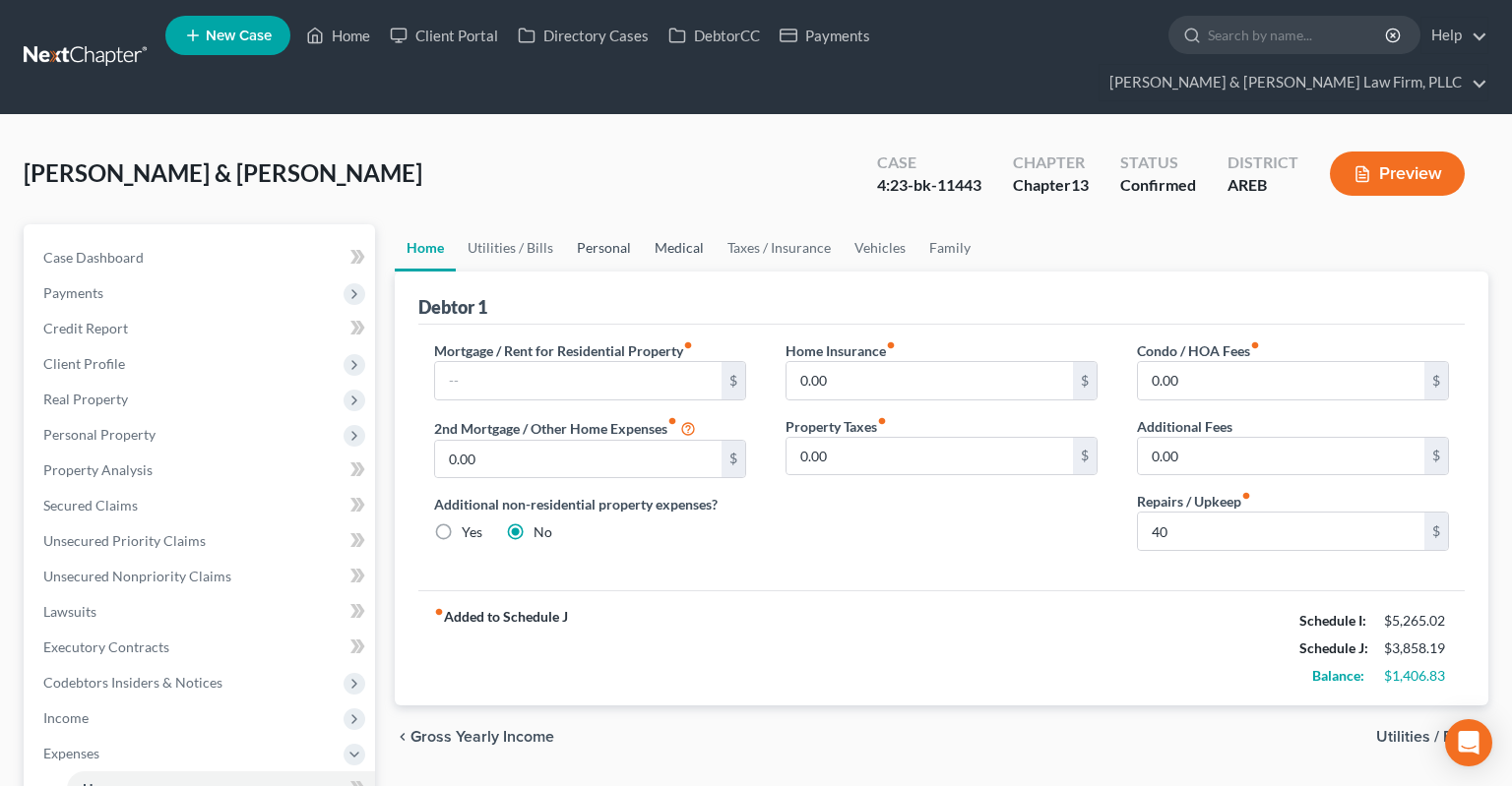
click at [630, 224] on link "Personal" at bounding box center [604, 248] width 77 height 48
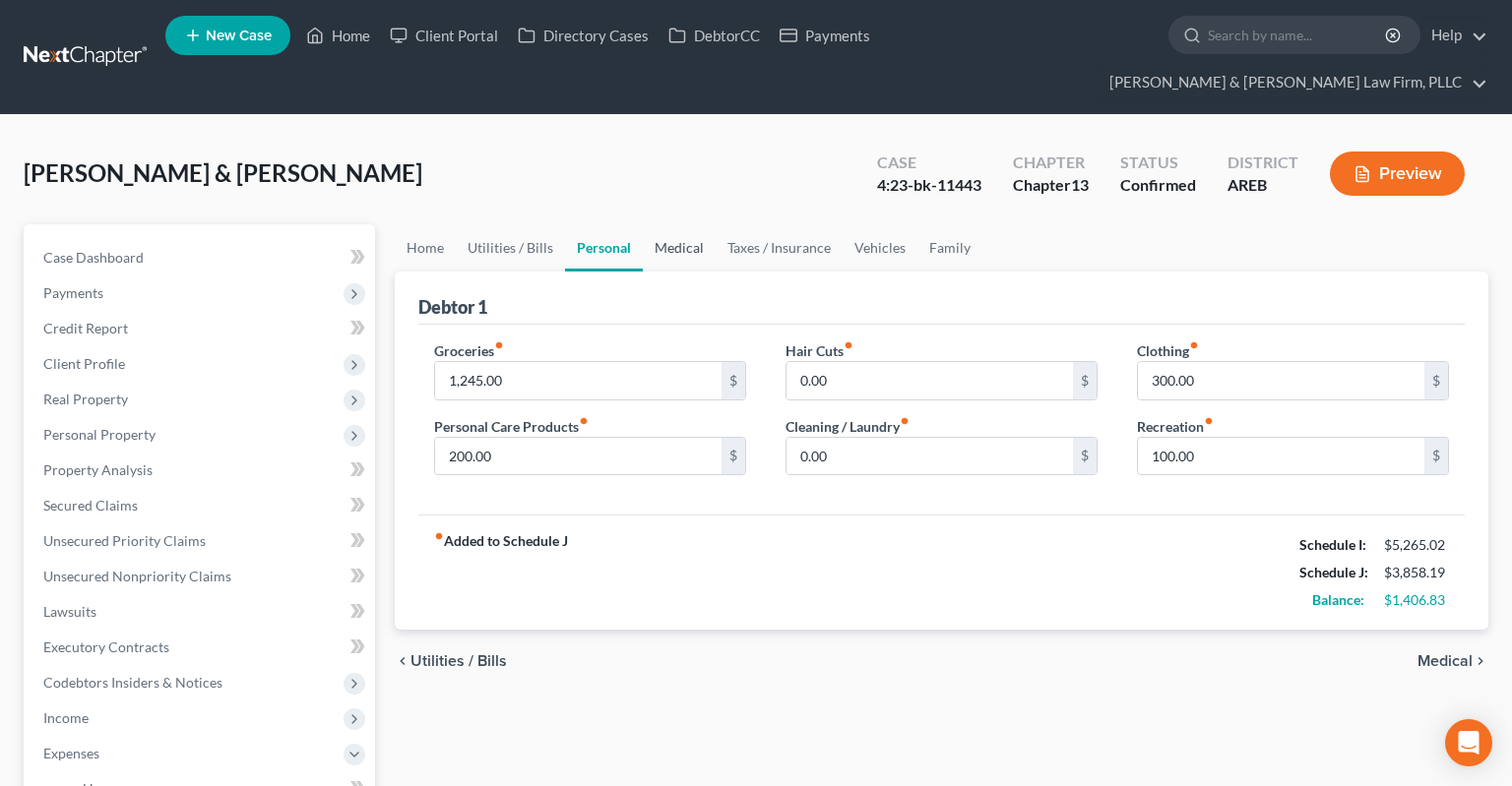
click at [687, 224] on link "Medical" at bounding box center [678, 248] width 72 height 48
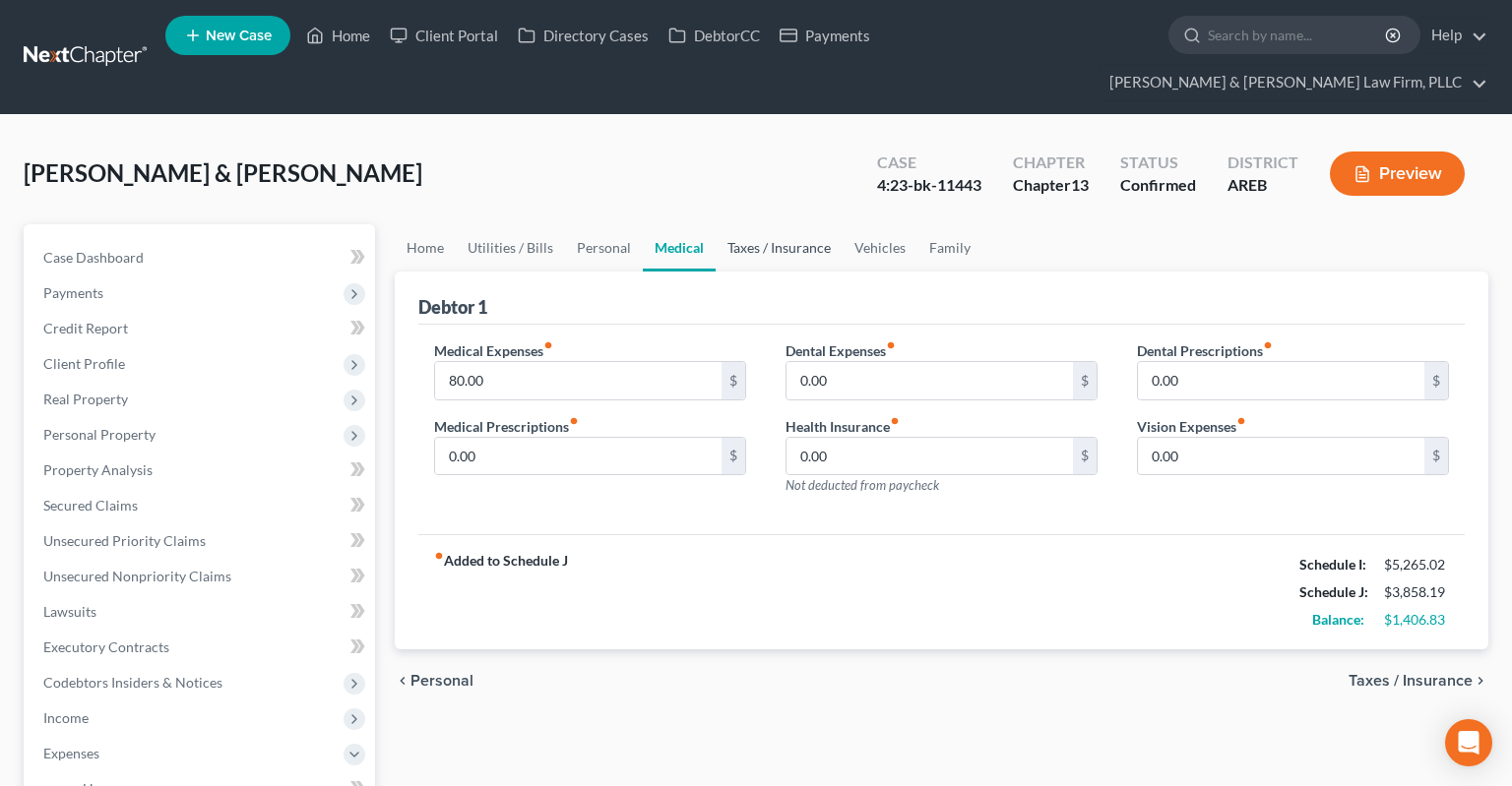
click at [733, 224] on link "Taxes / Insurance" at bounding box center [779, 248] width 127 height 48
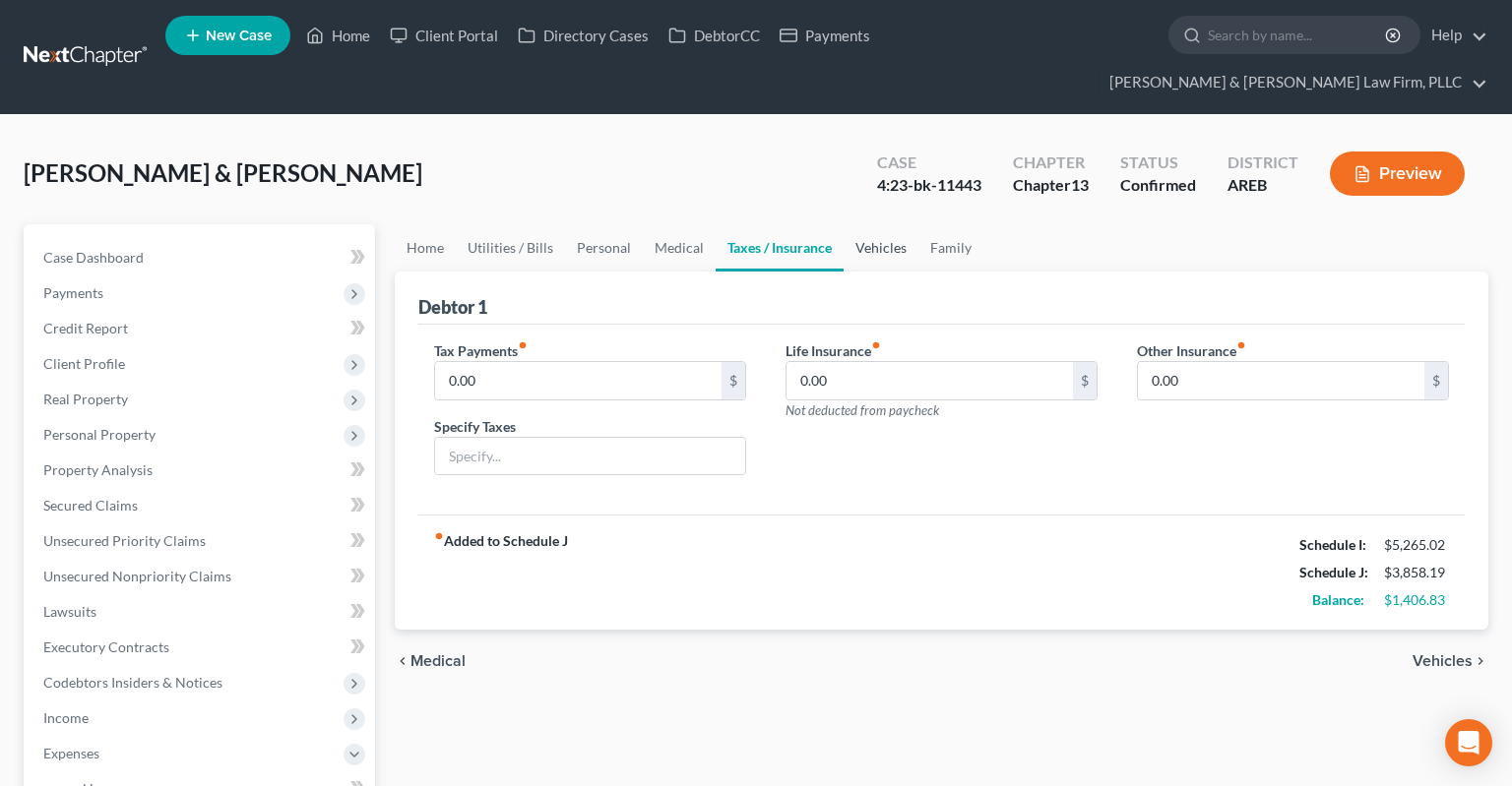
click at [876, 232] on link "Vehicles" at bounding box center [881, 248] width 74 height 48
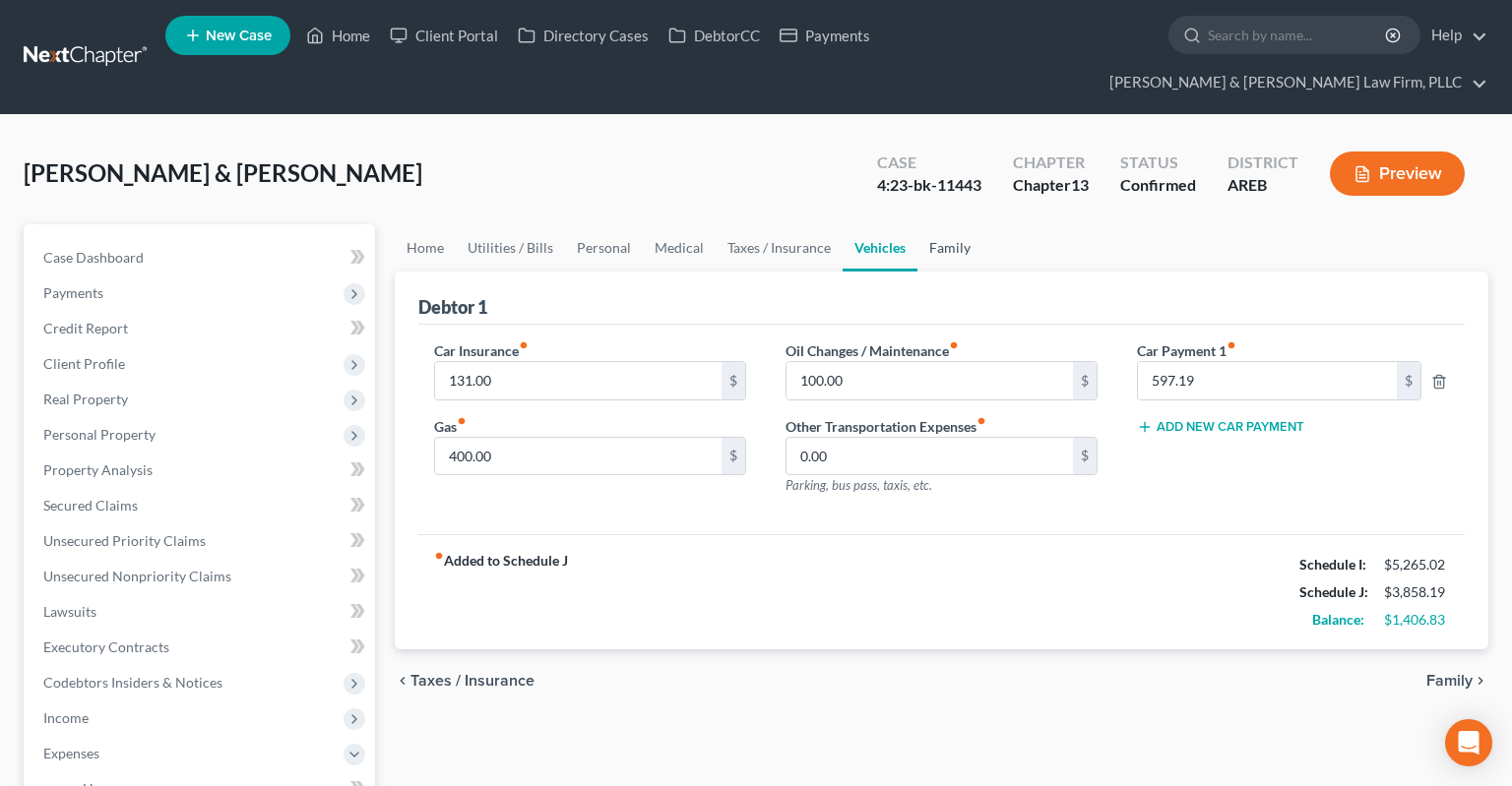
click at [952, 226] on link "Family" at bounding box center [949, 248] width 65 height 48
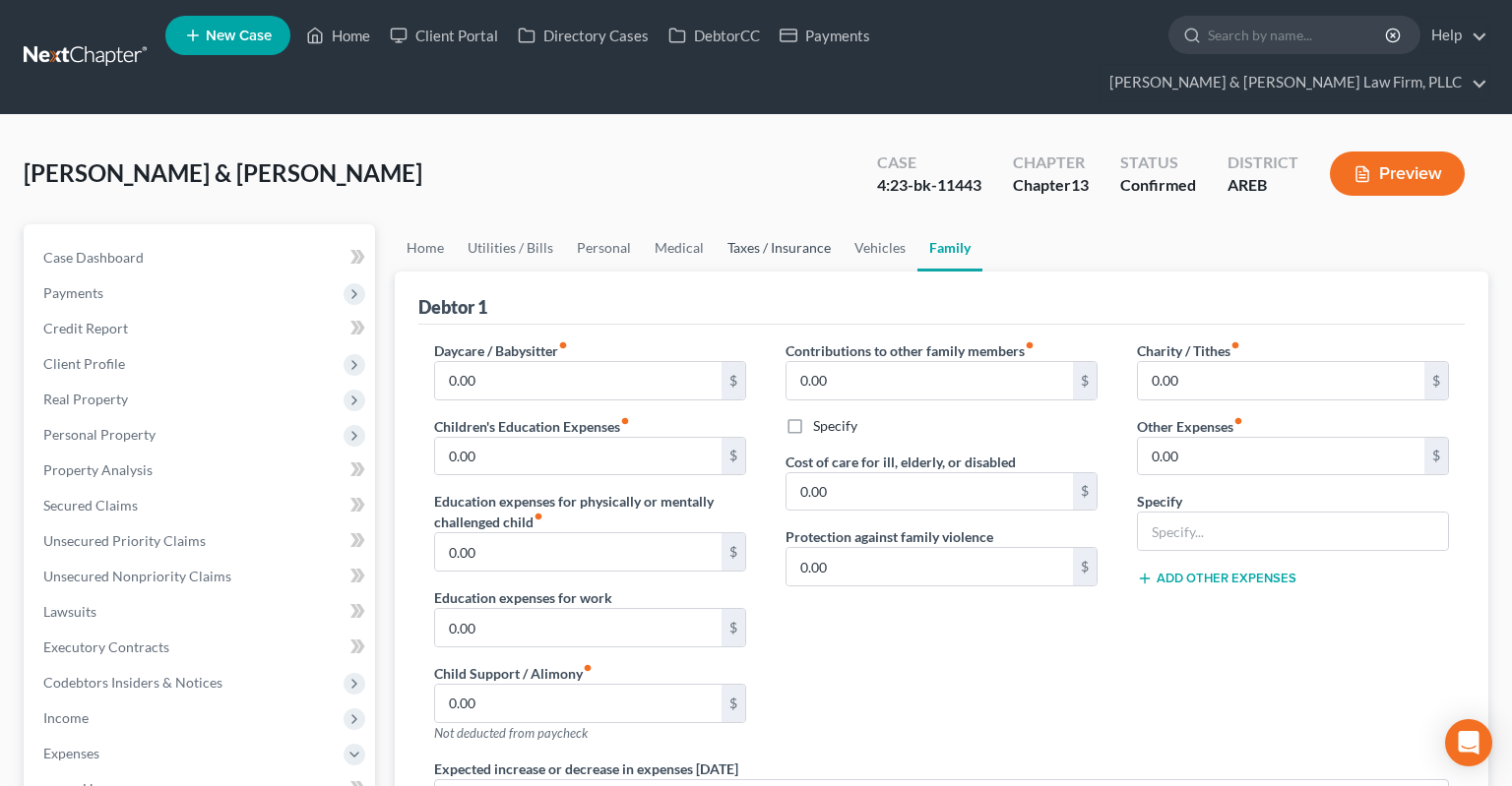
click at [783, 225] on link "Taxes / Insurance" at bounding box center [779, 248] width 127 height 48
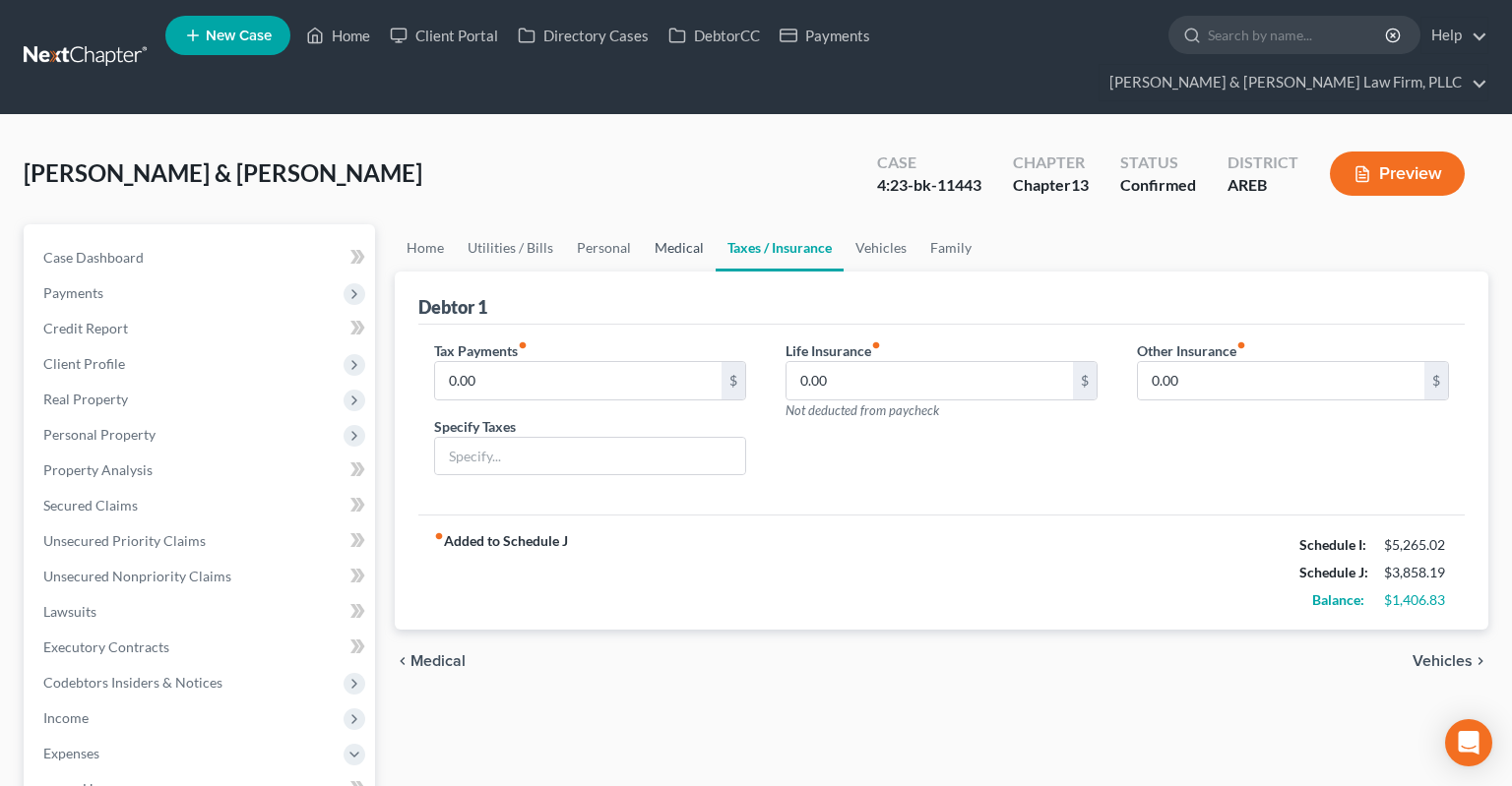
click at [666, 224] on link "Medical" at bounding box center [678, 248] width 72 height 48
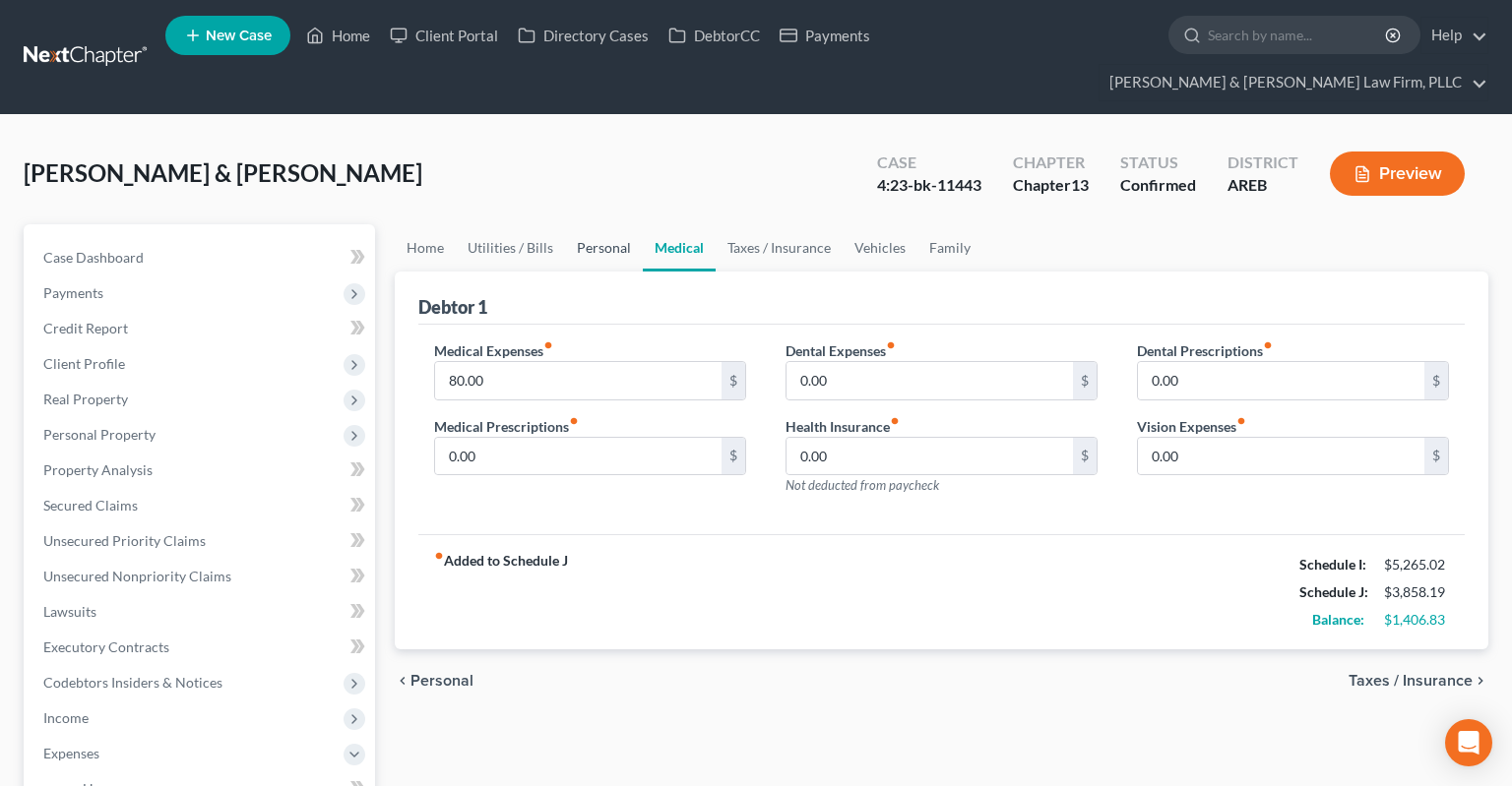
click at [577, 224] on link "Personal" at bounding box center [604, 248] width 77 height 48
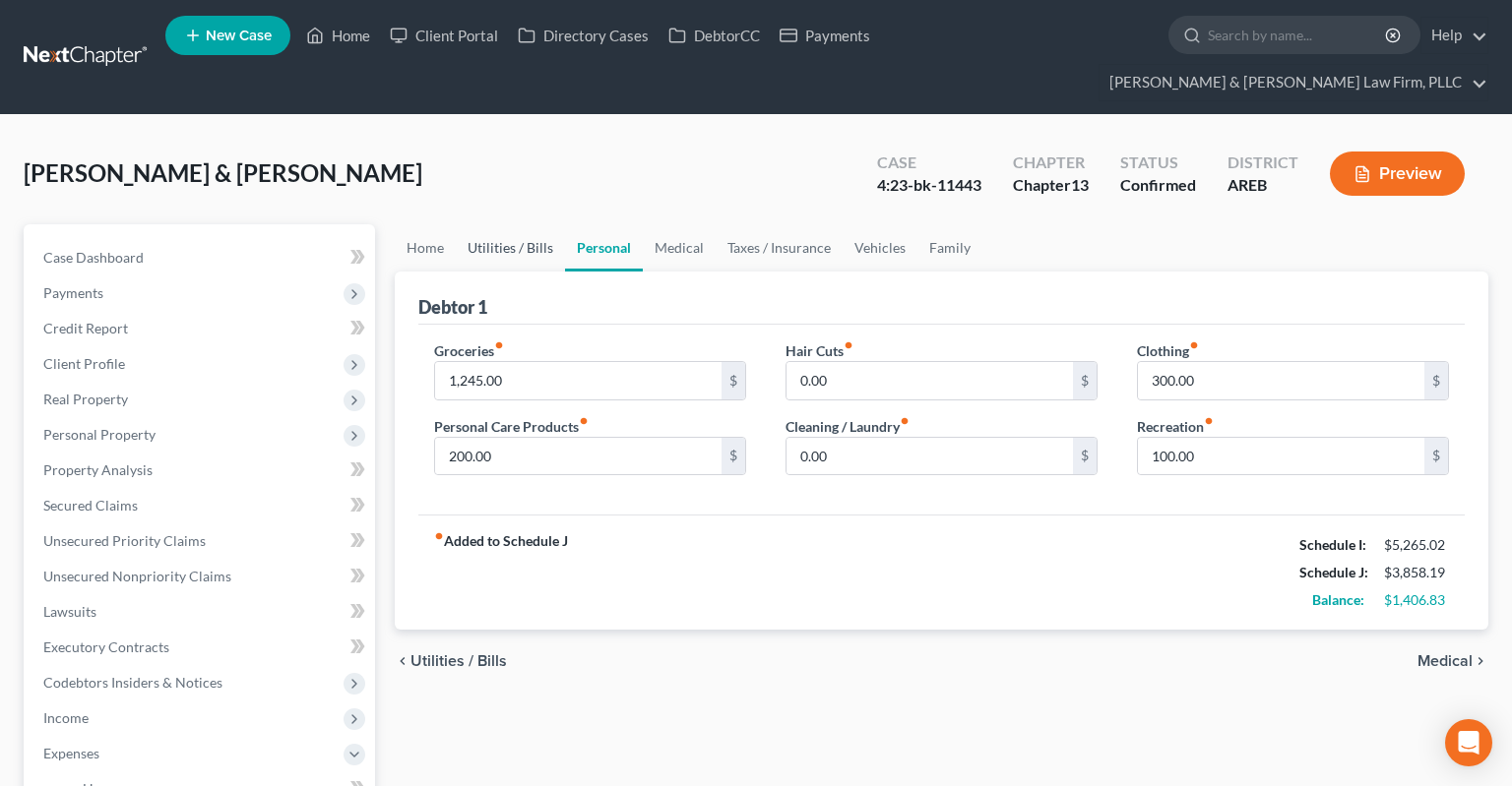
click at [461, 224] on link "Utilities / Bills" at bounding box center [510, 248] width 109 height 48
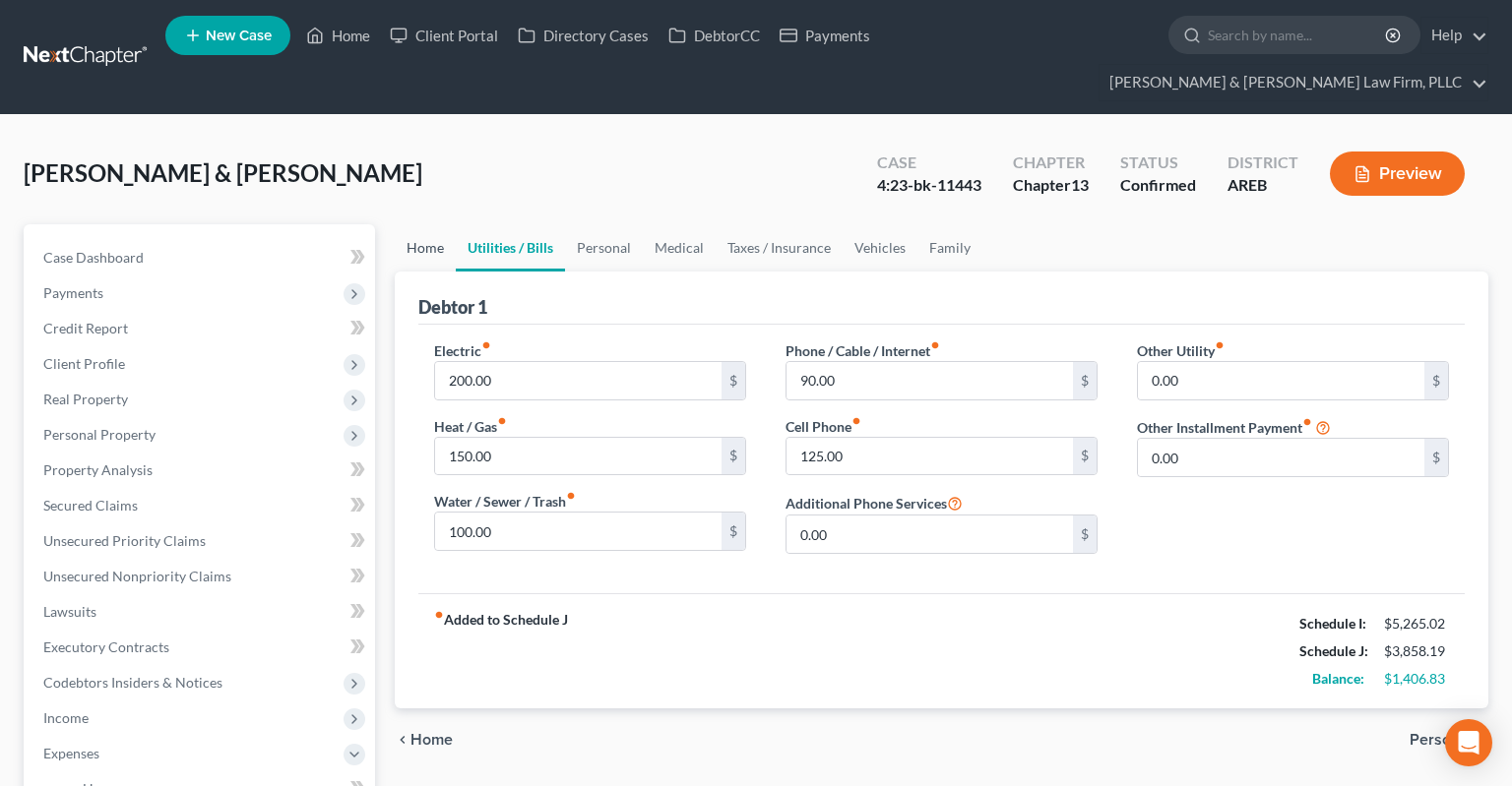
click at [427, 224] on link "Home" at bounding box center [425, 248] width 61 height 48
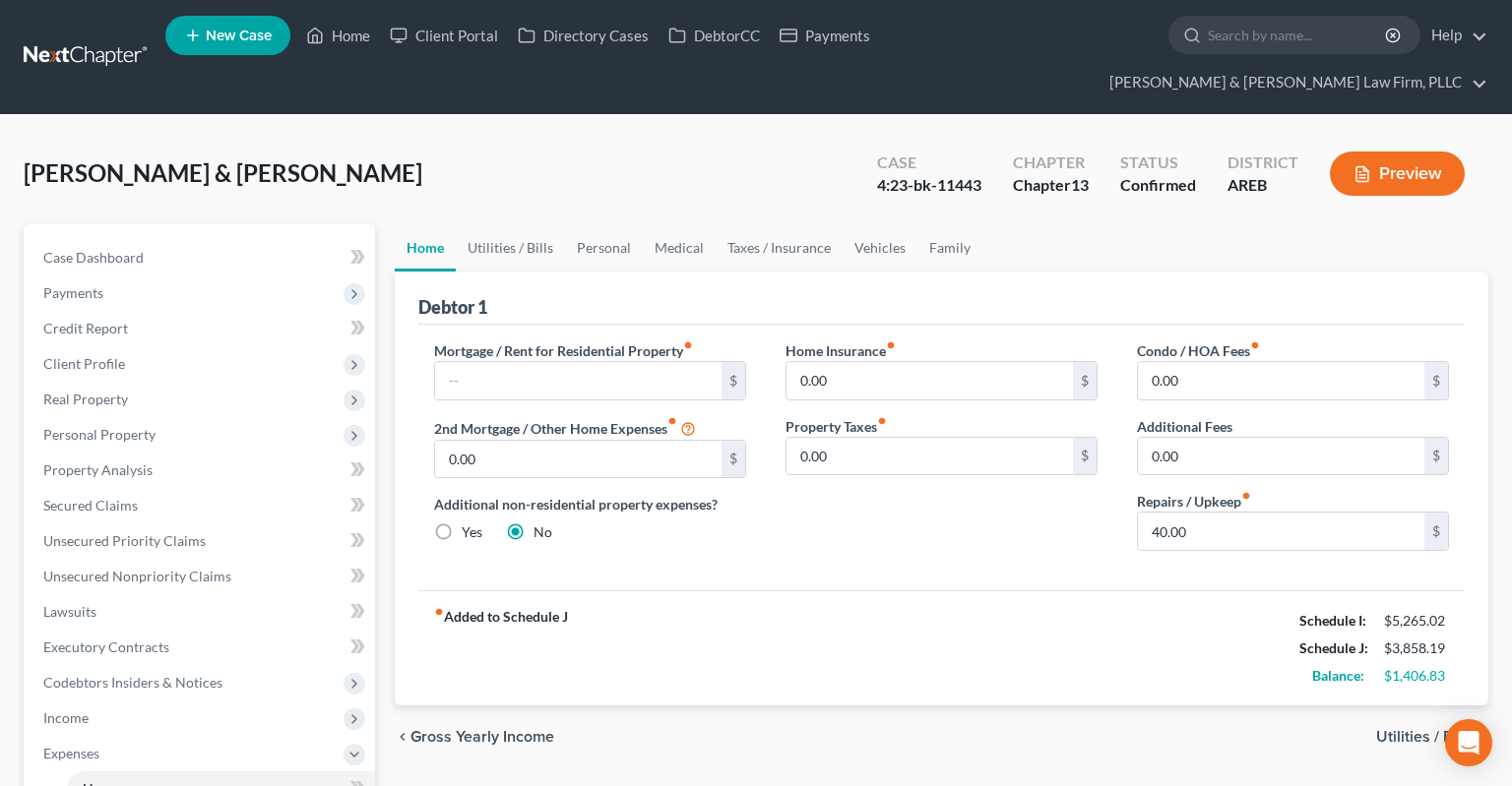
click at [1224, 516] on div "Condo / HOA Fees fiber_manual_record 0.00 $ Additional Fees 0.00 $ Repairs / Up…" at bounding box center [1293, 454] width 351 height 226
click at [1223, 513] on input "40.00" at bounding box center [1281, 532] width 286 height 38
type input "100"
click at [597, 224] on link "Personal" at bounding box center [604, 248] width 77 height 48
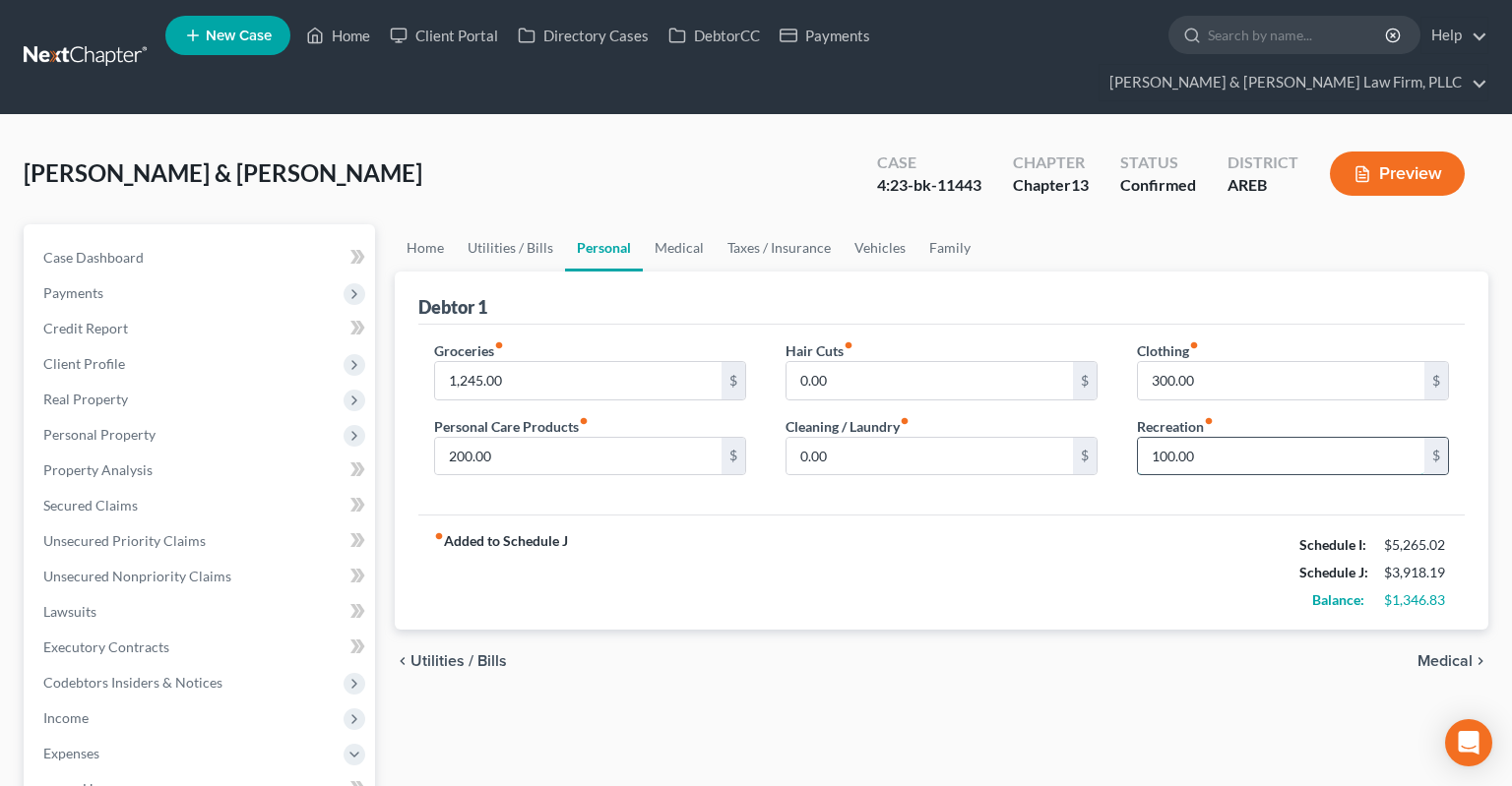
click at [1227, 438] on input "100.00" at bounding box center [1281, 457] width 286 height 38
type input "40"
click at [502, 170] on div "[PERSON_NAME] & [PERSON_NAME] Upgraded Case 4:23-bk-11443 Chapter Chapter 13 St…" at bounding box center [756, 182] width 1464 height 85
click at [434, 224] on link "Home" at bounding box center [425, 248] width 61 height 48
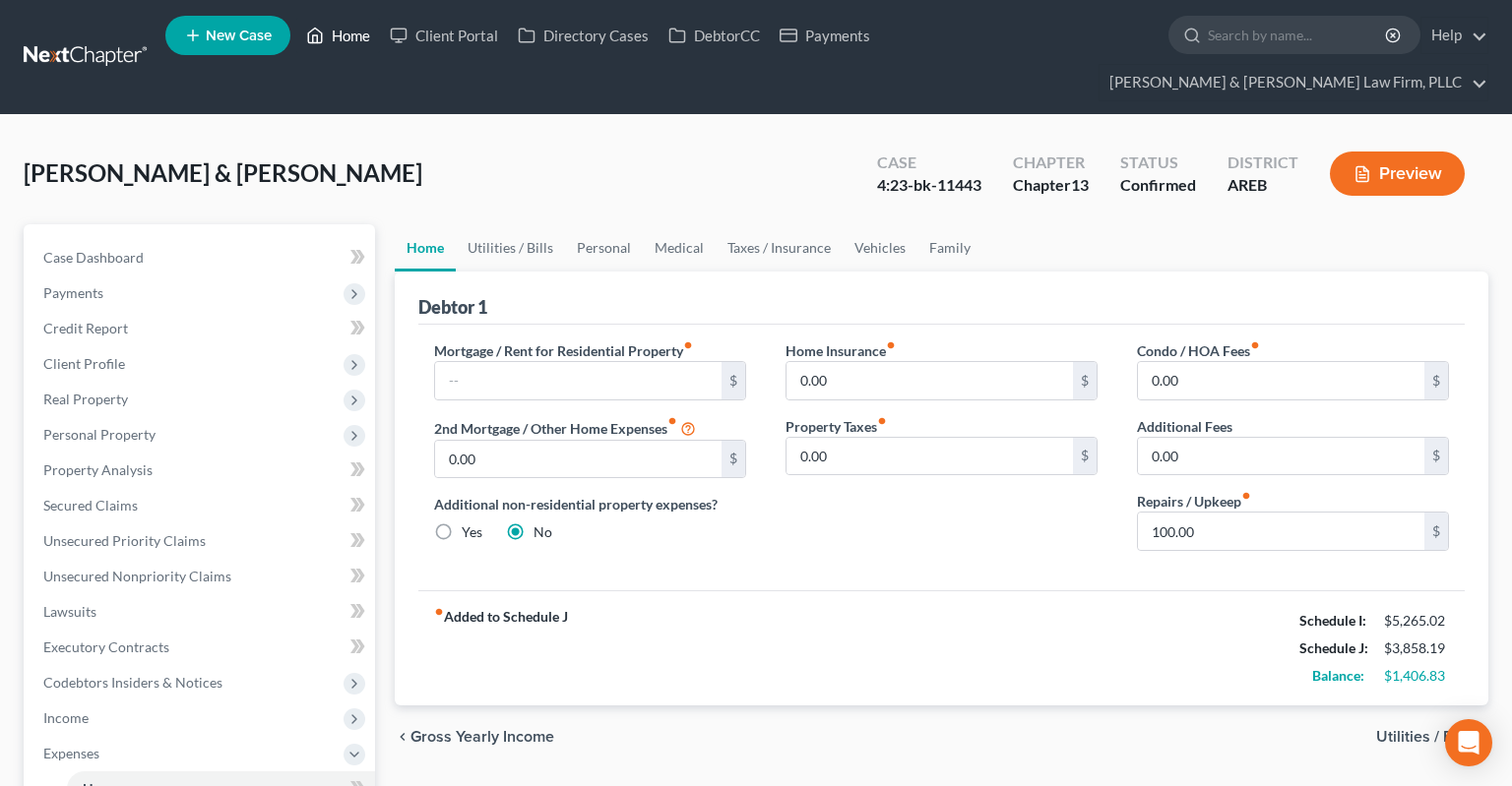
click at [341, 46] on link "Home" at bounding box center [338, 36] width 83 height 36
click at [338, 44] on div "Changes have been made to the Expenses section. Would you like to save? Save & …" at bounding box center [756, 393] width 1512 height 786
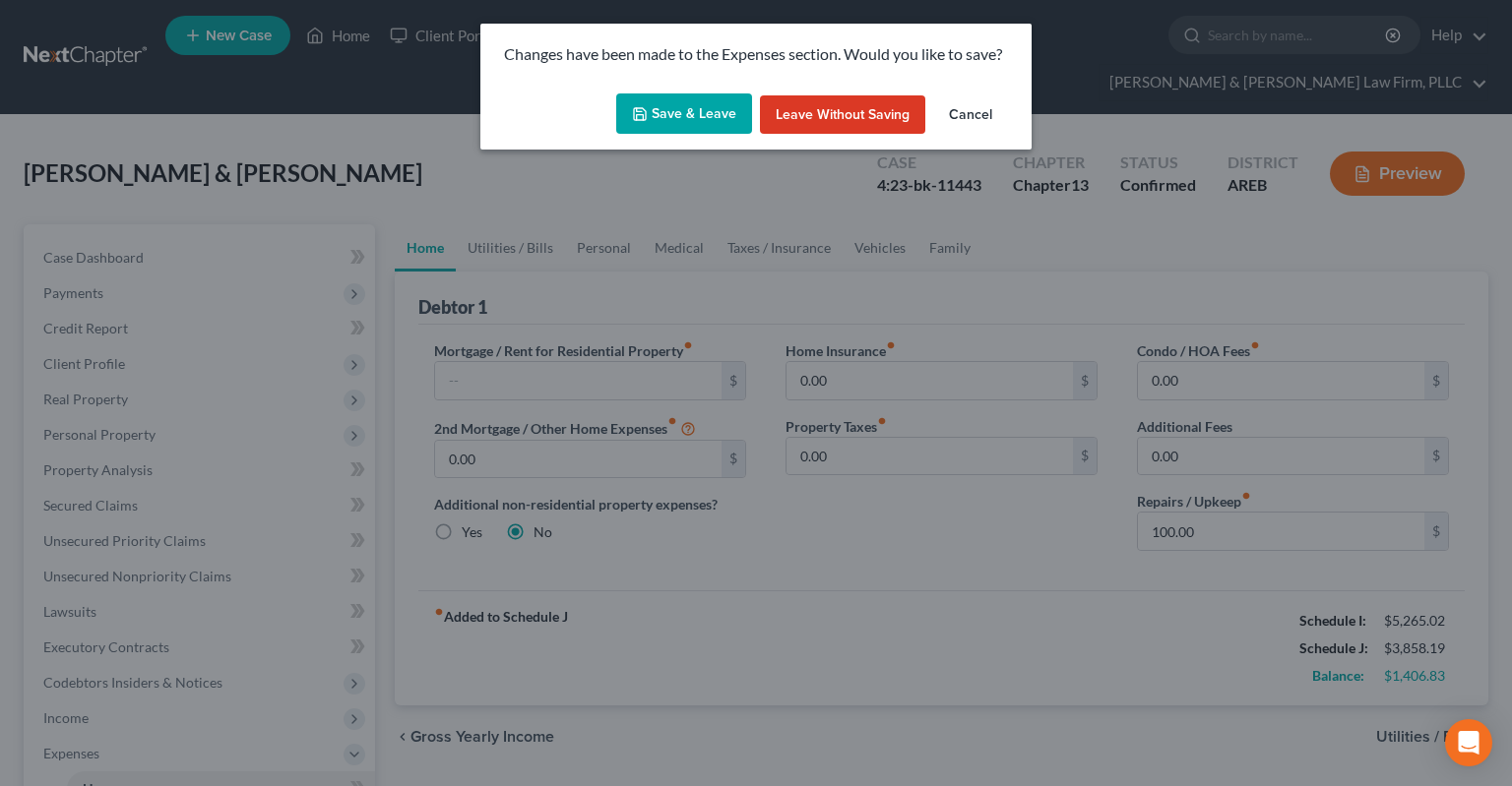
click at [713, 110] on button "Save & Leave" at bounding box center [684, 114] width 136 height 42
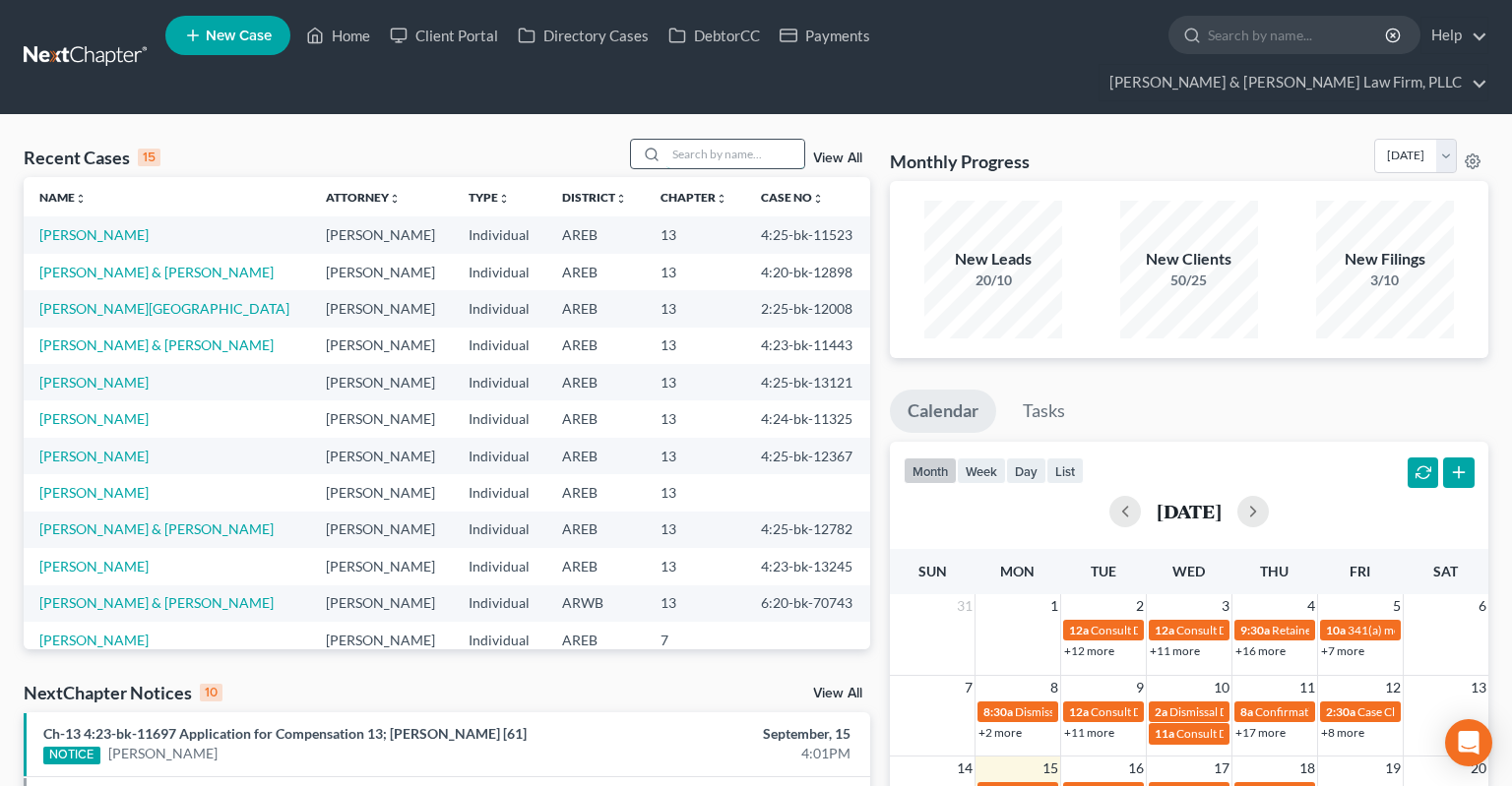
click at [720, 140] on input "search" at bounding box center [735, 154] width 138 height 29
type input "[PERSON_NAME]"
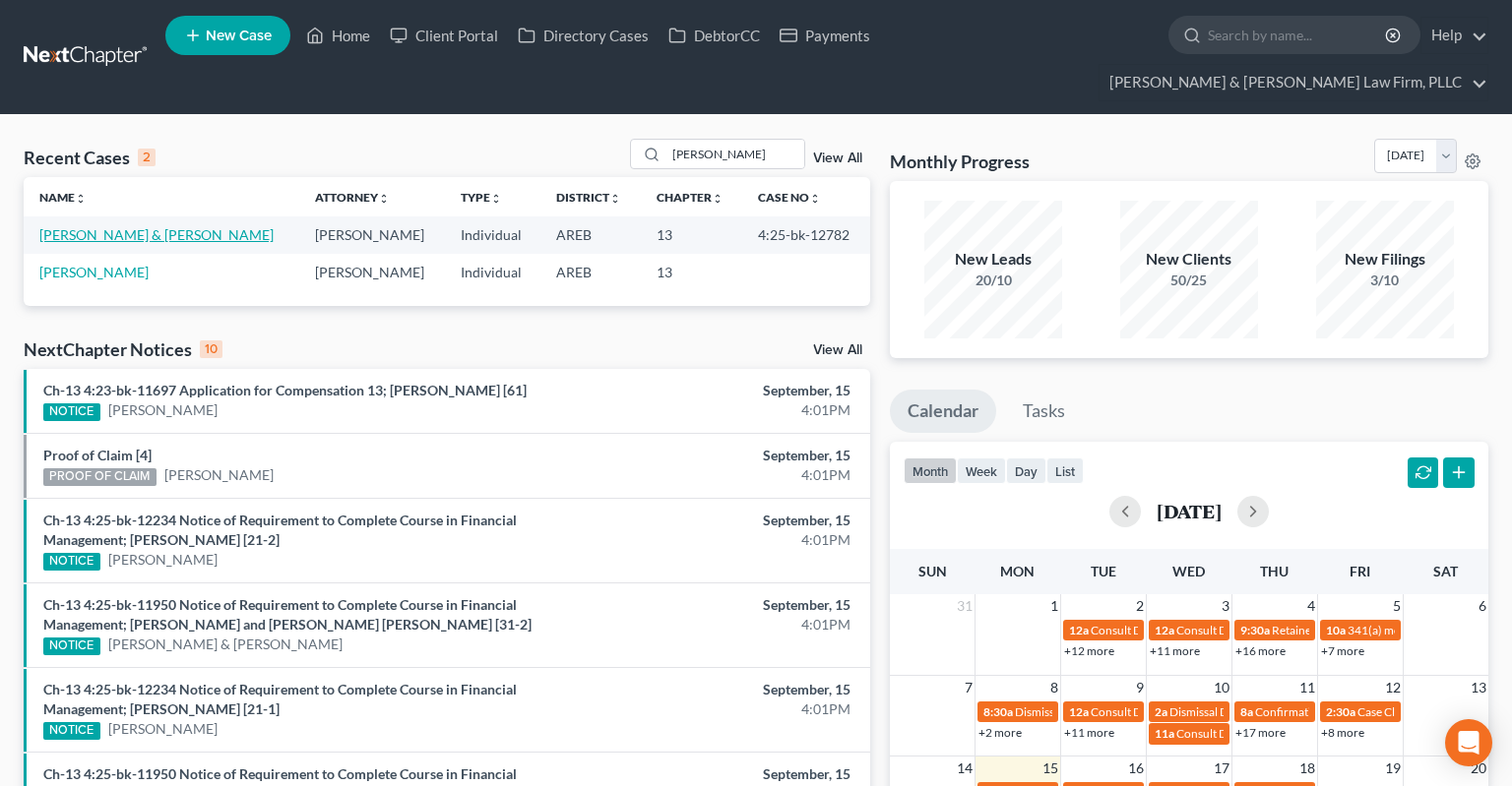
click at [131, 226] on link "[PERSON_NAME] & [PERSON_NAME]" at bounding box center [157, 234] width 234 height 17
select select "2"
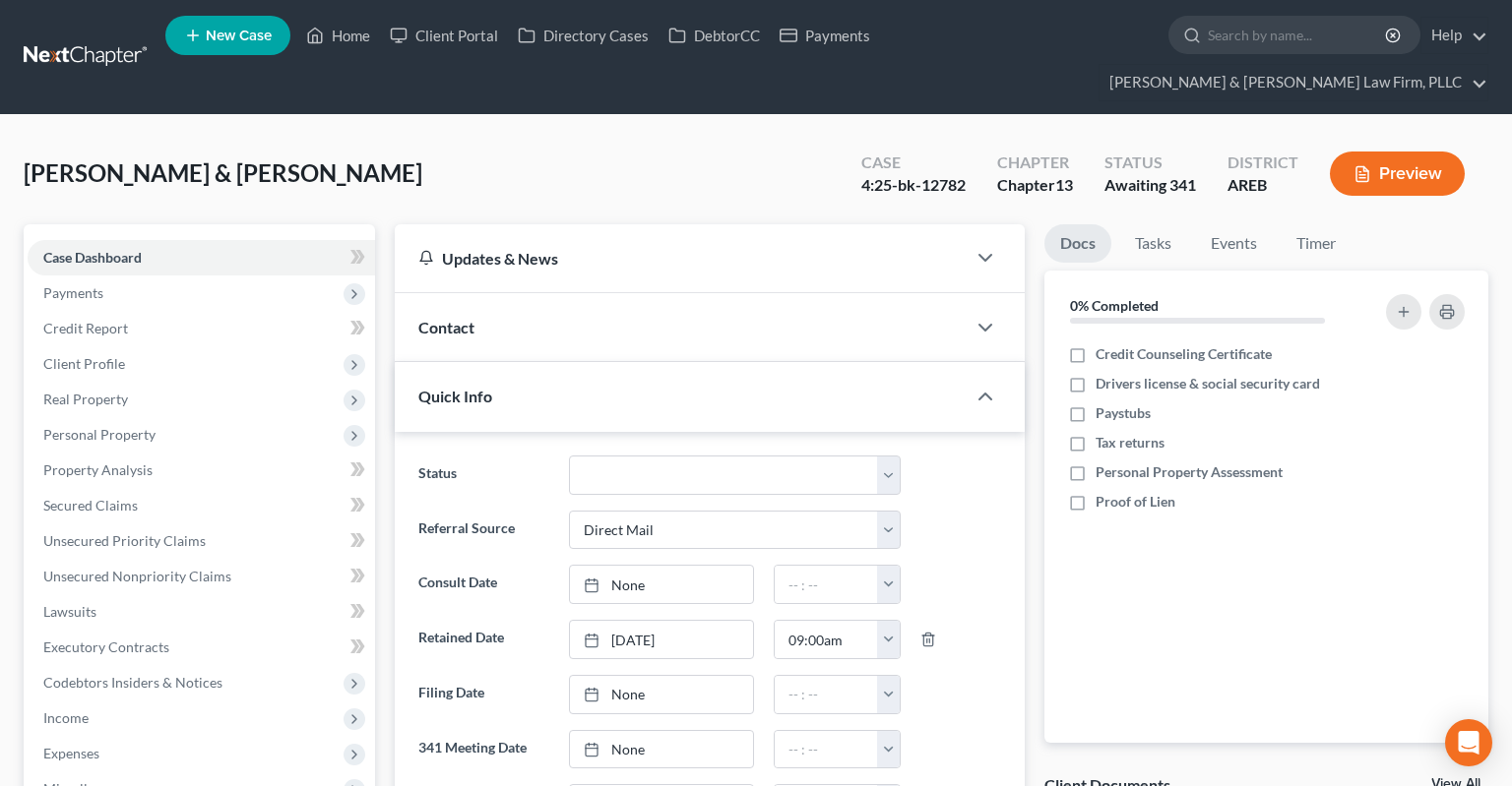
scroll to position [311, 0]
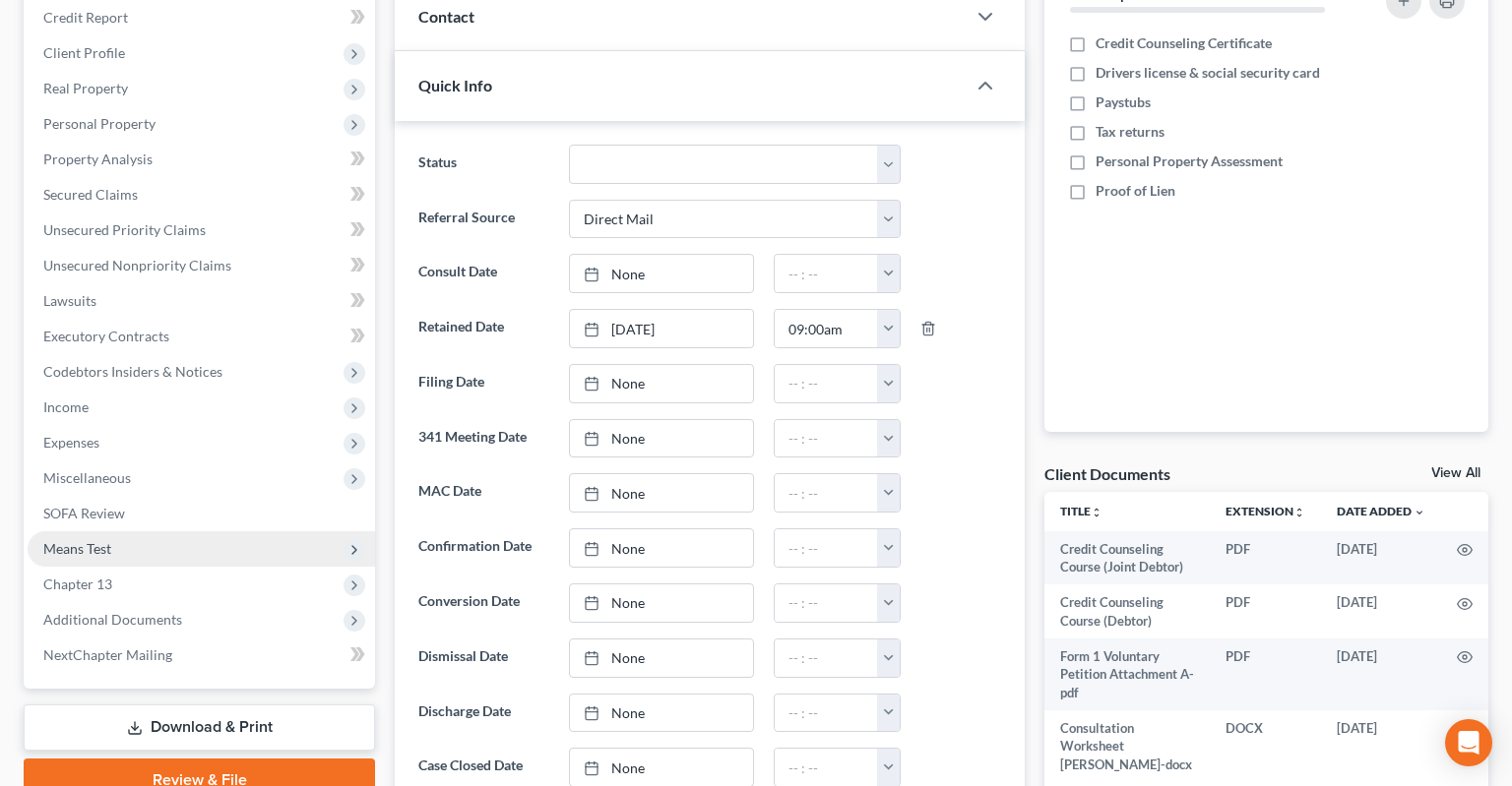
click at [167, 611] on span "Additional Documents" at bounding box center [113, 619] width 139 height 17
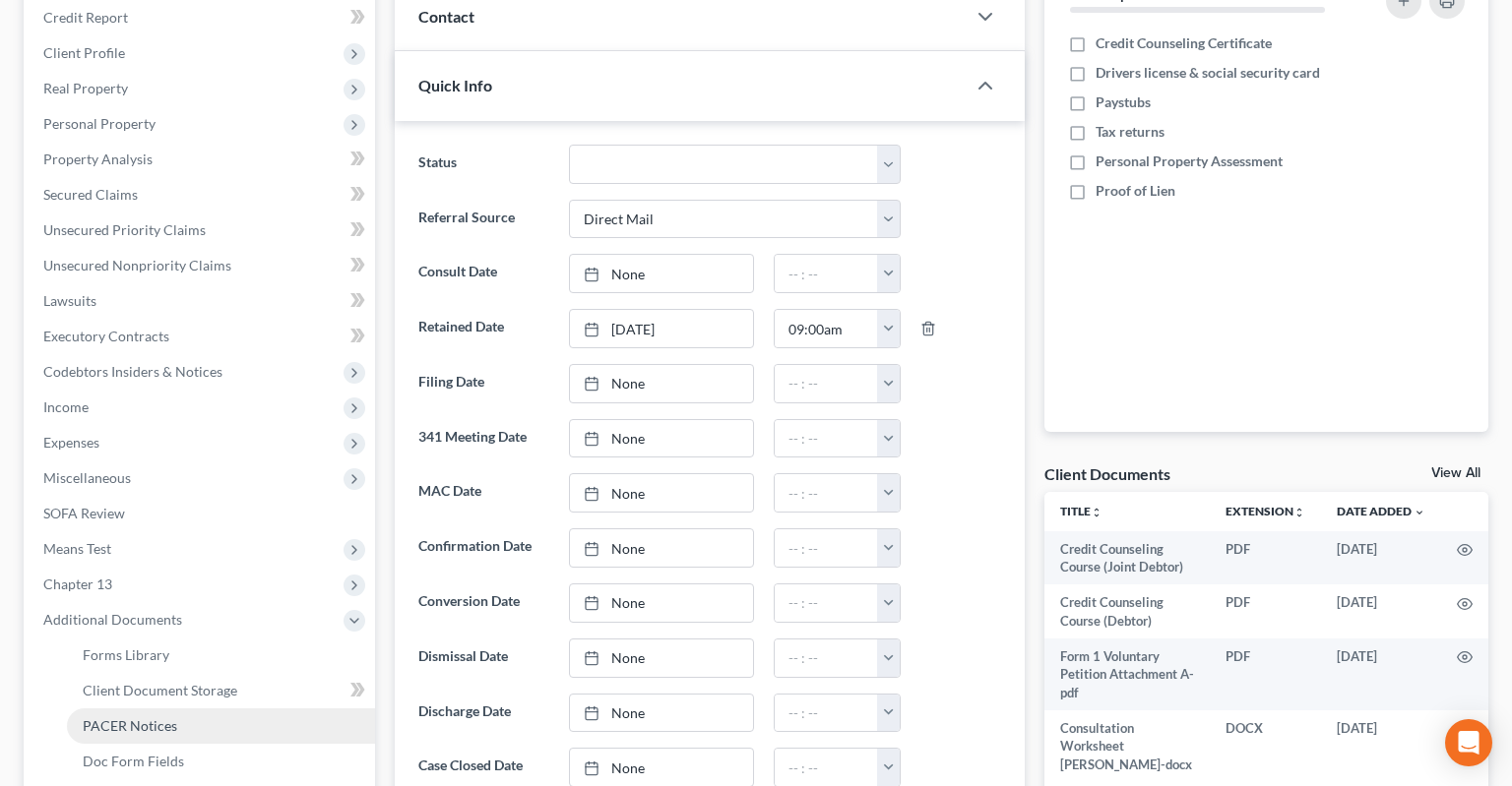
click at [180, 709] on link "PACER Notices" at bounding box center [220, 726] width 308 height 36
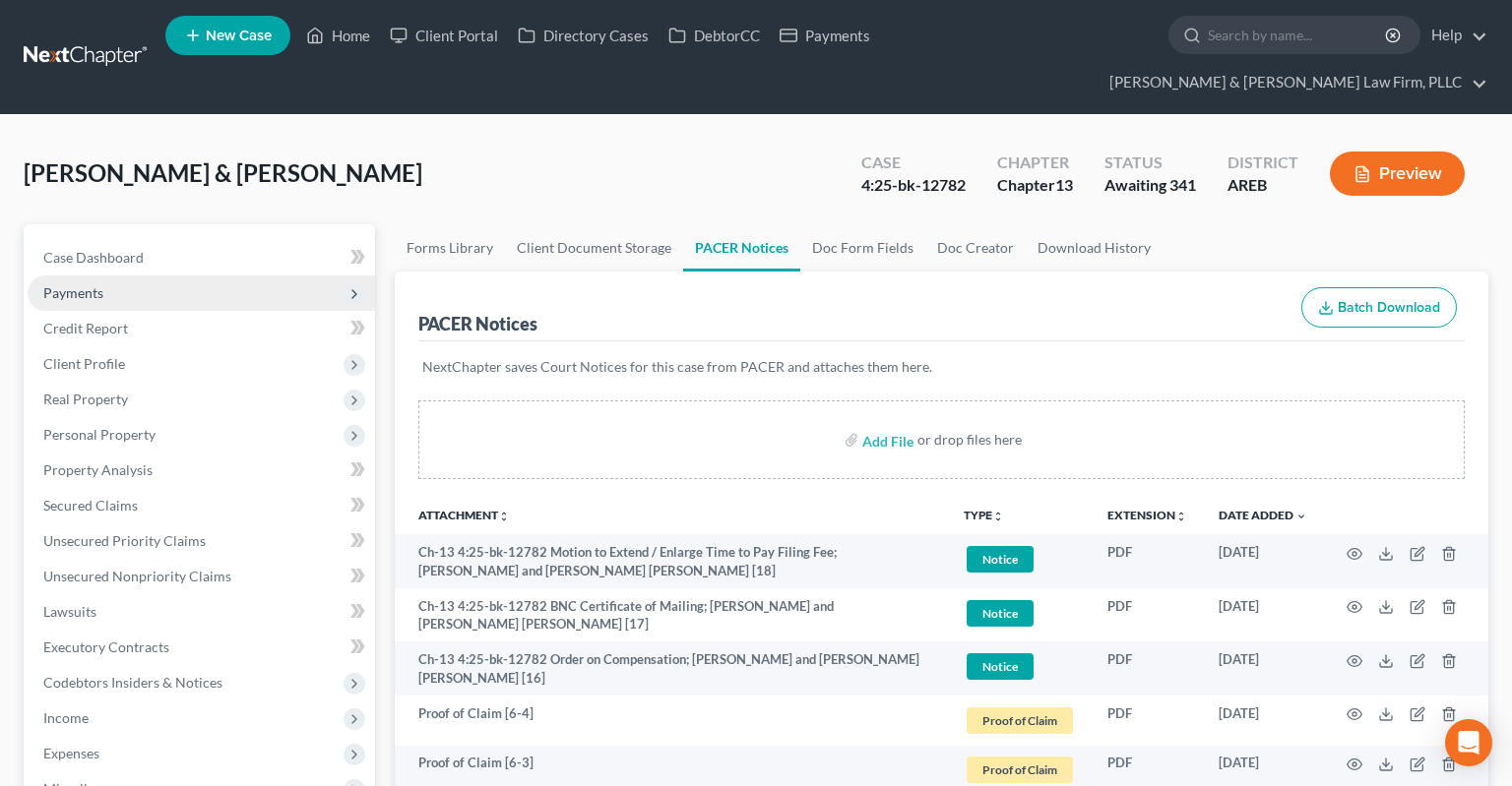
click at [187, 276] on span "Payments" at bounding box center [202, 294] width 347 height 36
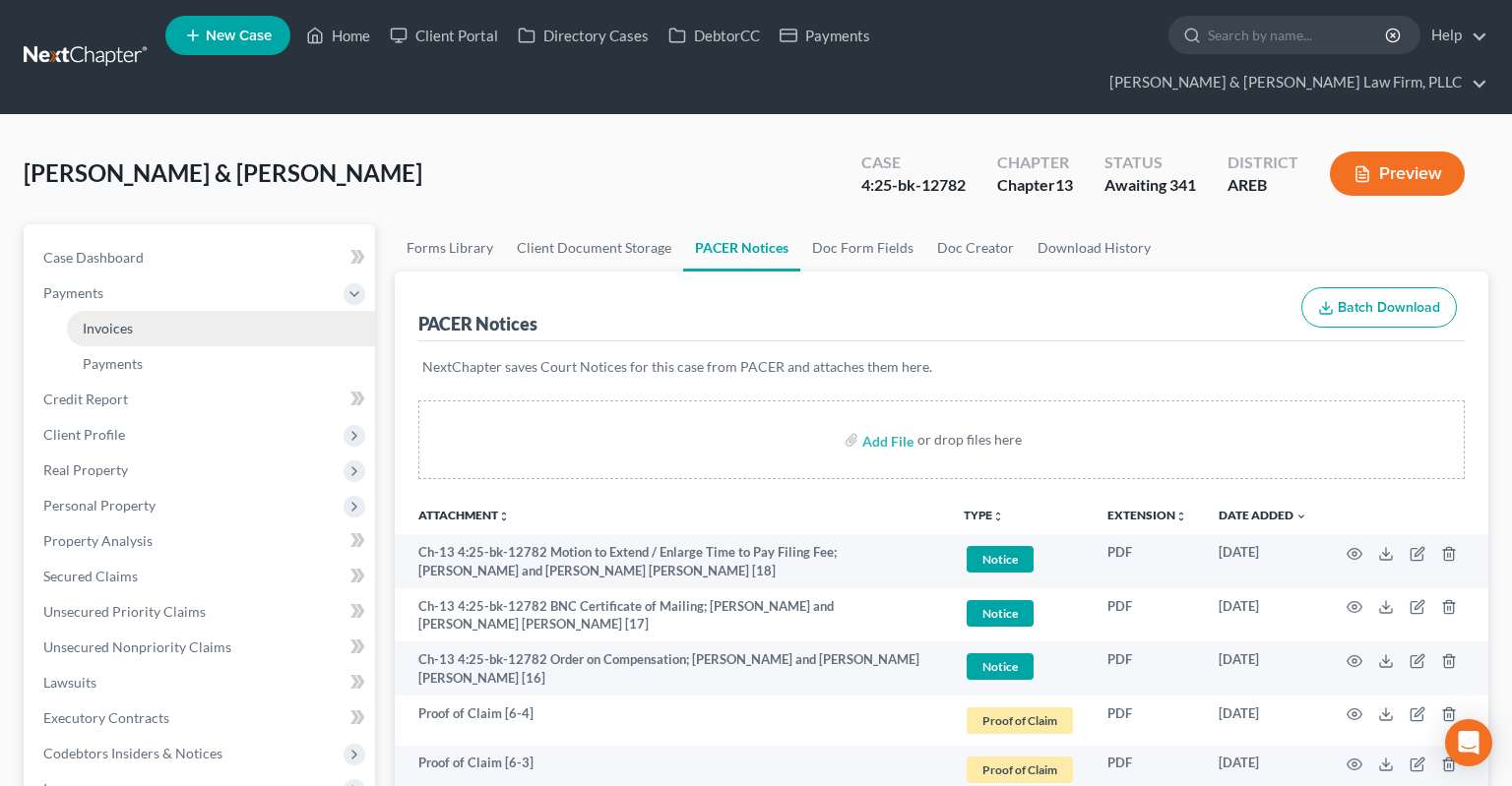
click at [204, 311] on link "Invoices" at bounding box center [220, 328] width 308 height 36
